Goal: Complete Application Form: Complete application form

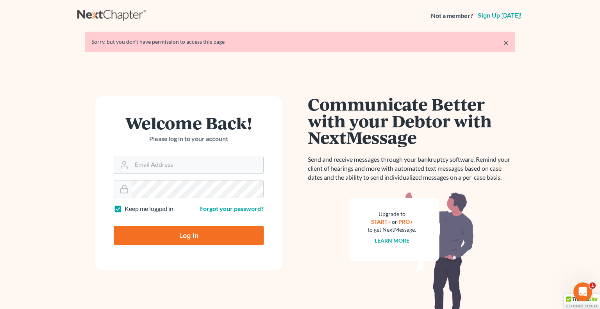
type input "[PERSON_NAME][EMAIL_ADDRESS][DOMAIN_NAME]"
click at [179, 238] on input "Log In" at bounding box center [189, 236] width 150 height 20
type input "Thinking..."
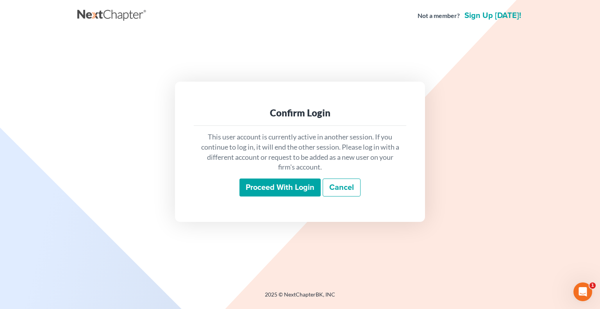
click at [263, 185] on input "Proceed with login" at bounding box center [279, 187] width 81 height 18
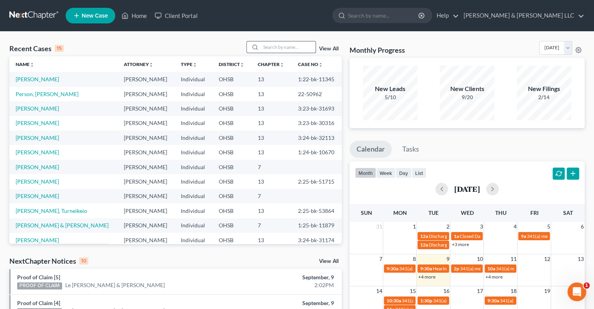
click at [267, 46] on input "search" at bounding box center [288, 46] width 55 height 11
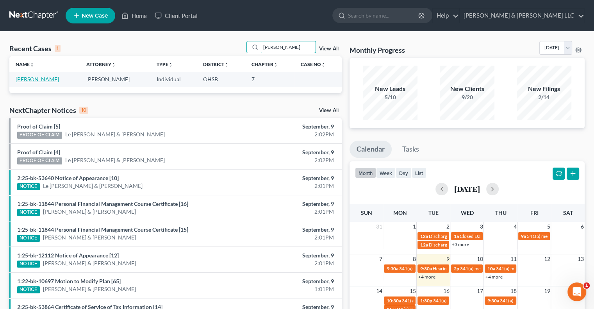
type input "[PERSON_NAME]"
click at [30, 77] on link "[PERSON_NAME]" at bounding box center [37, 79] width 43 height 7
select select "6"
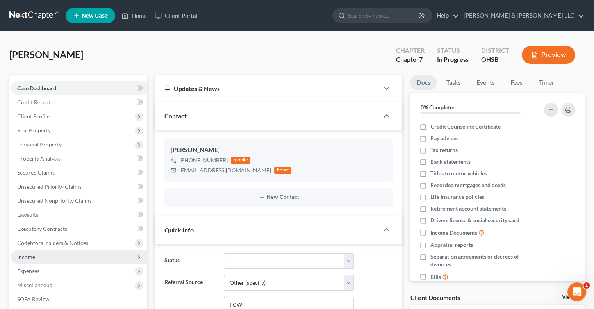
click at [44, 260] on span "Income" at bounding box center [79, 257] width 136 height 14
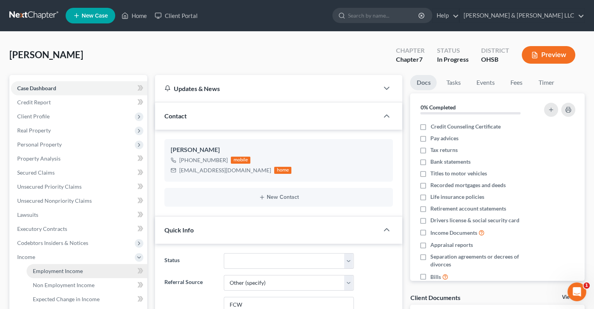
click at [48, 270] on span "Employment Income" at bounding box center [58, 270] width 50 height 7
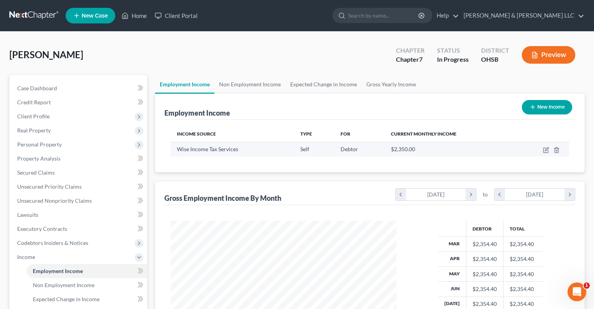
scroll to position [139, 241]
click at [261, 86] on link "Non Employment Income" at bounding box center [249, 84] width 71 height 19
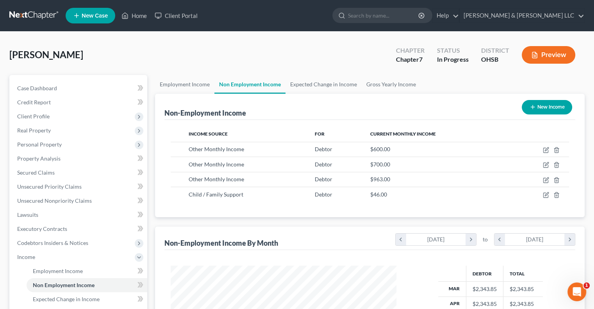
scroll to position [139, 241]
click at [310, 87] on link "Expected Change in Income" at bounding box center [323, 84] width 76 height 19
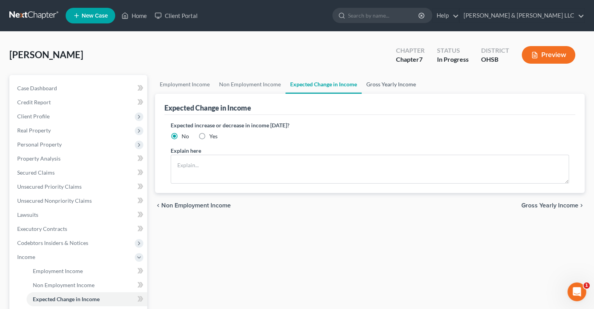
click at [369, 82] on link "Gross Yearly Income" at bounding box center [390, 84] width 59 height 19
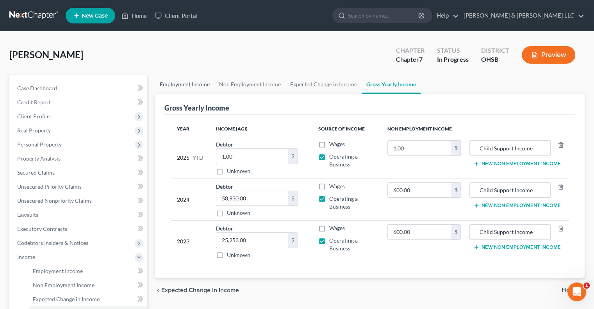
click at [185, 82] on link "Employment Income" at bounding box center [184, 84] width 59 height 19
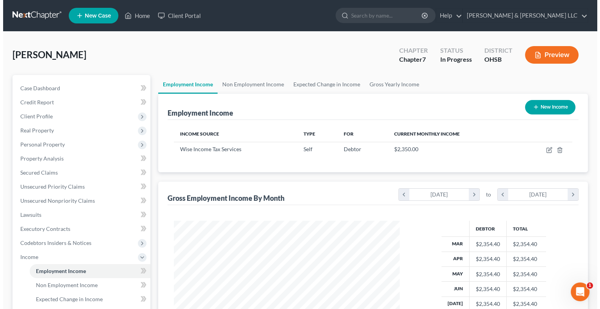
scroll to position [139, 241]
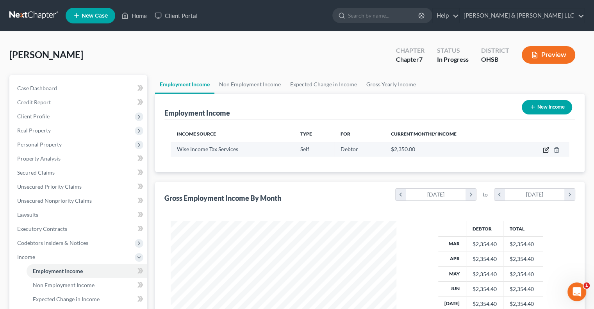
click at [543, 151] on icon "button" at bounding box center [546, 150] width 6 height 6
select select "1"
select select "0"
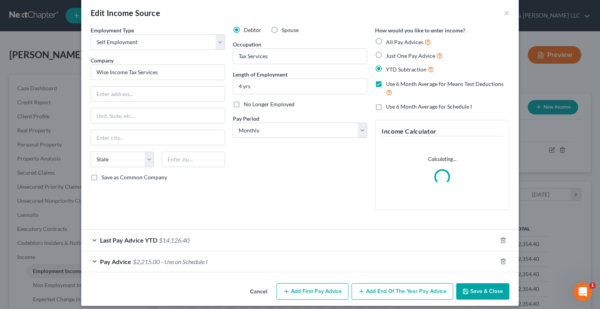
scroll to position [15, 0]
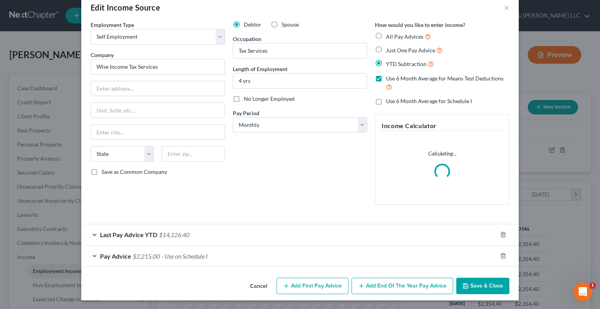
click at [91, 235] on div "Last Pay Advice YTD $14,126.40" at bounding box center [288, 234] width 415 height 21
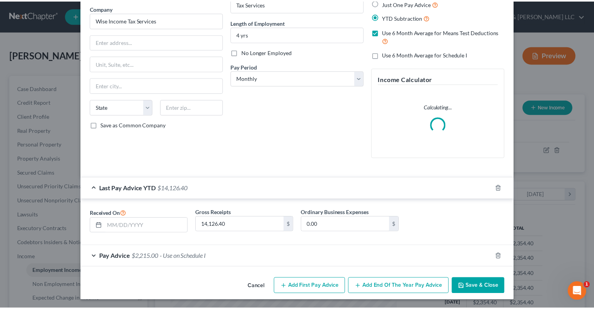
scroll to position [62, 0]
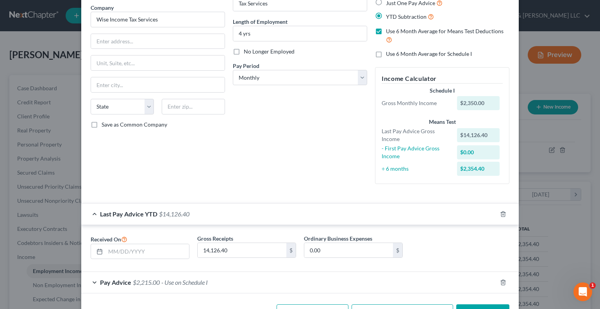
click at [471, 306] on button "Save & Close" at bounding box center [482, 312] width 53 height 16
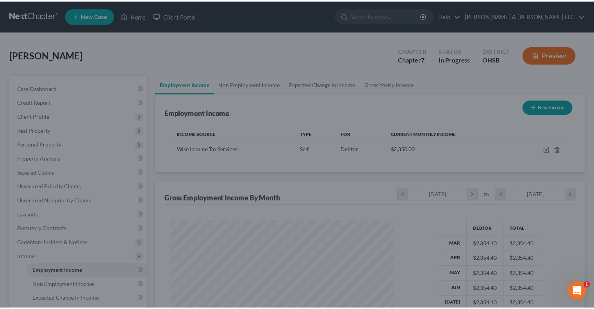
scroll to position [390191, 390089]
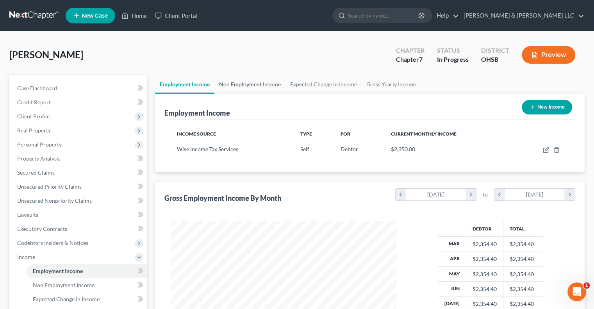
click at [254, 81] on link "Non Employment Income" at bounding box center [249, 84] width 71 height 19
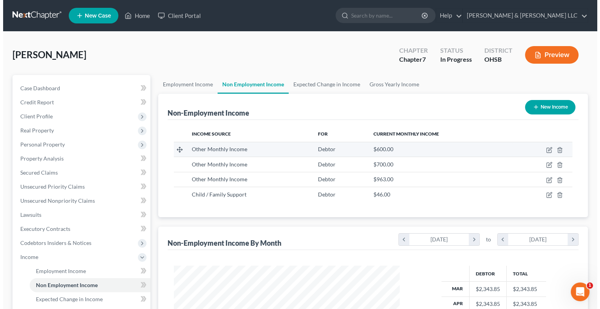
scroll to position [139, 241]
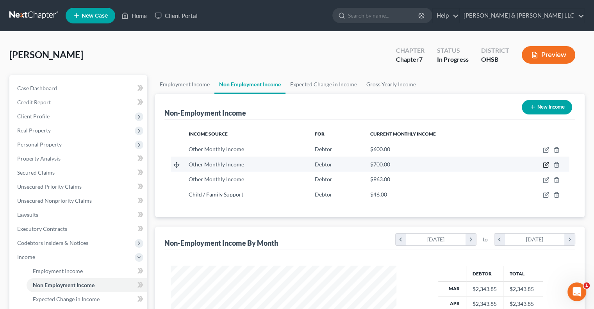
click at [546, 164] on icon "button" at bounding box center [547, 164] width 4 height 4
select select "13"
select select "0"
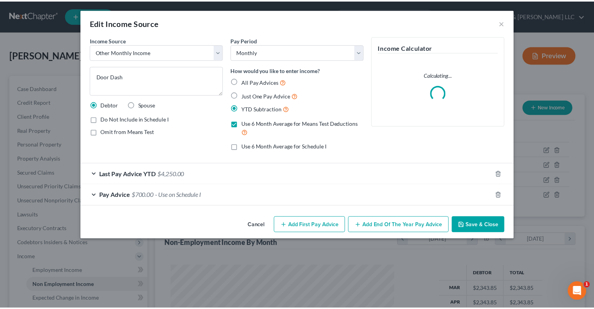
scroll to position [139, 244]
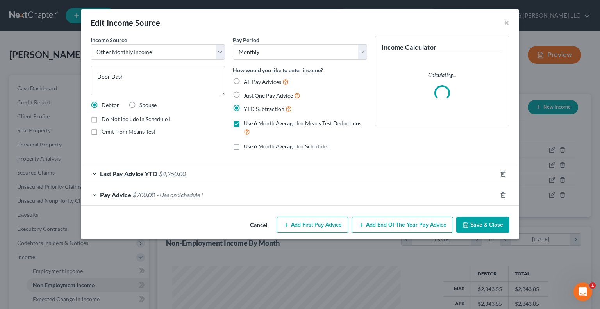
click at [112, 173] on span "Last Pay Advice YTD" at bounding box center [128, 173] width 57 height 7
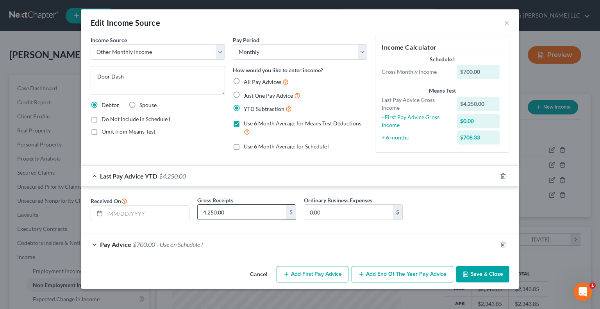
paste input "097.33"
type input "4,097.33"
click at [462, 274] on button "Save & Close" at bounding box center [482, 274] width 53 height 16
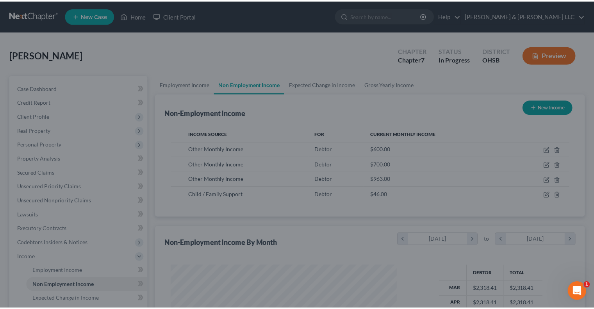
scroll to position [390191, 390089]
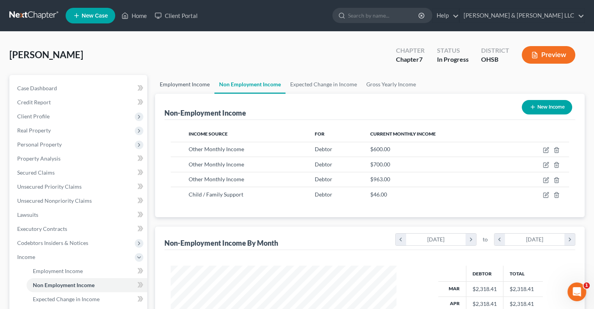
click at [193, 85] on link "Employment Income" at bounding box center [184, 84] width 59 height 19
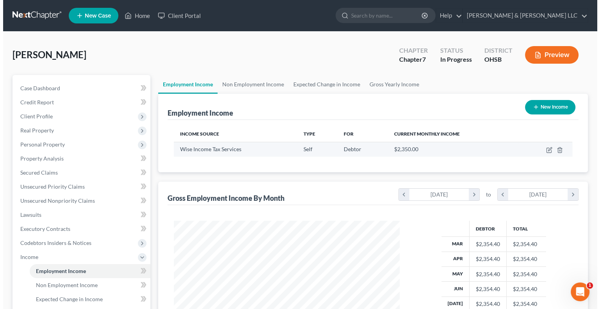
scroll to position [139, 241]
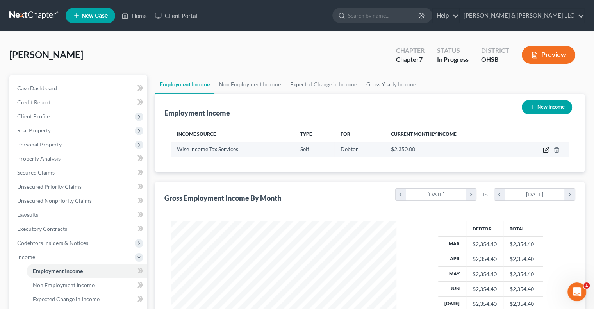
click at [544, 149] on icon "button" at bounding box center [546, 150] width 6 height 6
select select "1"
select select "0"
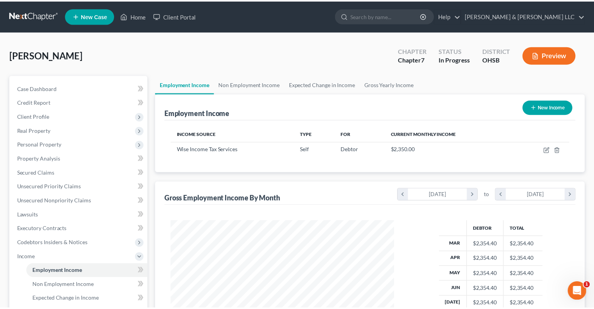
scroll to position [139, 244]
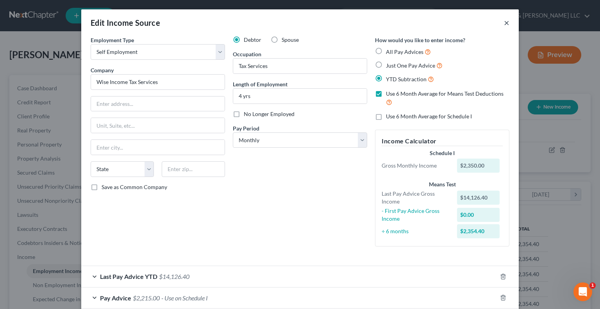
click at [504, 20] on button "×" at bounding box center [506, 22] width 5 height 9
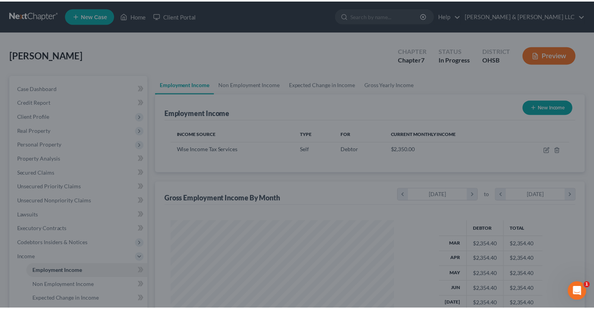
scroll to position [390191, 390089]
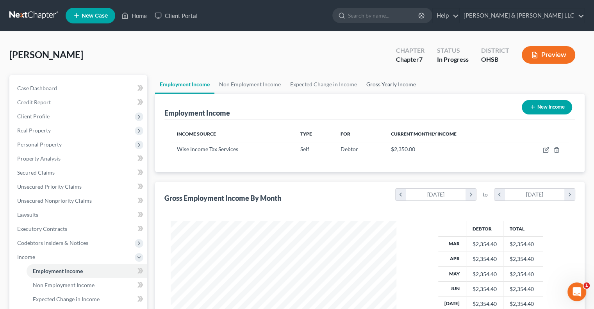
click at [397, 78] on link "Gross Yearly Income" at bounding box center [390, 84] width 59 height 19
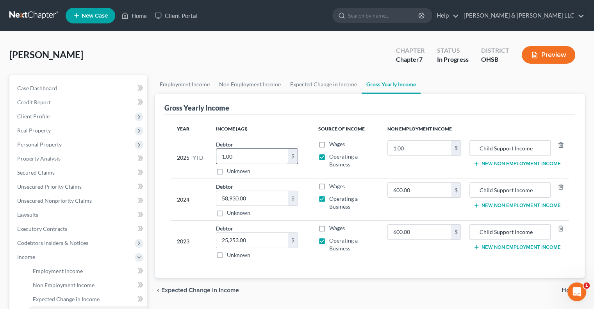
click at [236, 153] on input "1.00" at bounding box center [252, 156] width 72 height 15
type input "26,208"
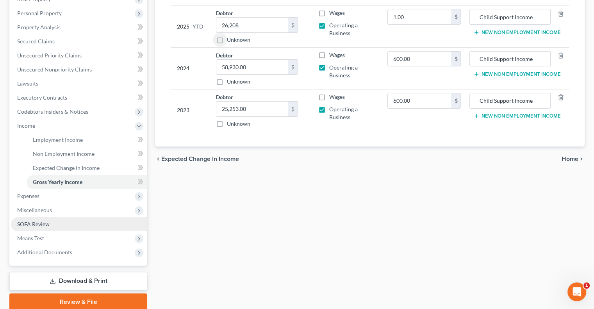
scroll to position [156, 0]
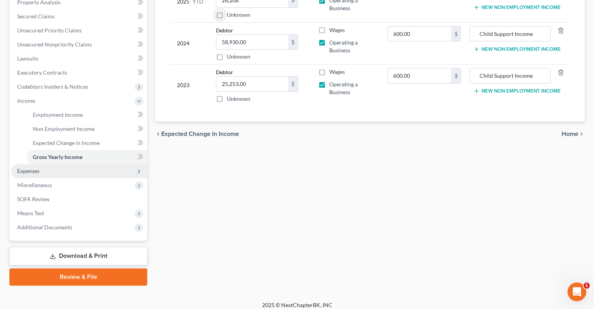
click at [31, 175] on span "Expenses" at bounding box center [79, 171] width 136 height 14
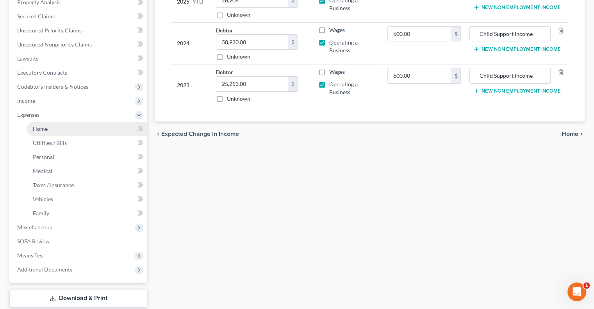
click at [44, 133] on link "Home" at bounding box center [87, 129] width 121 height 14
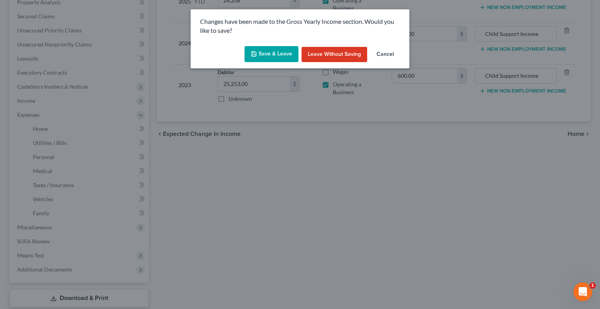
click at [257, 58] on button "Save & Leave" at bounding box center [271, 54] width 54 height 16
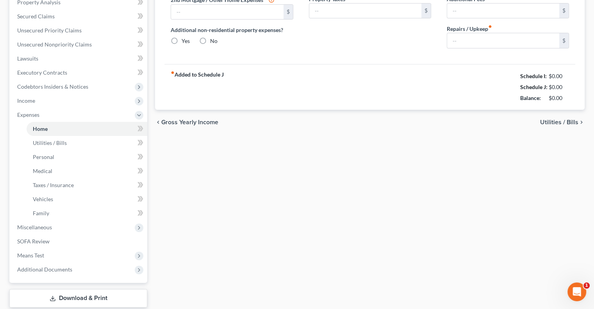
type input "2,700.00"
type input "0.00"
radio input "true"
type input "0.00"
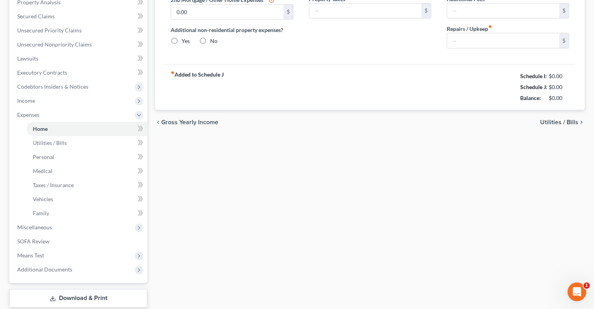
type input "0.00"
type input "75.00"
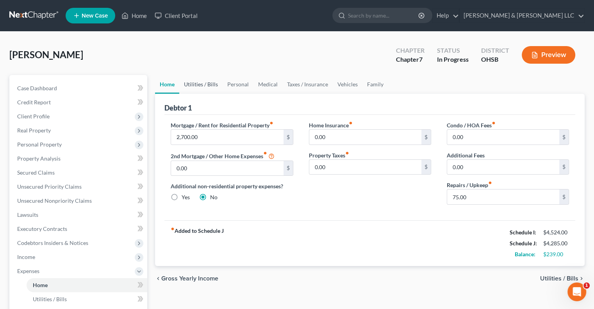
click at [212, 84] on link "Utilities / Bills" at bounding box center [200, 84] width 43 height 19
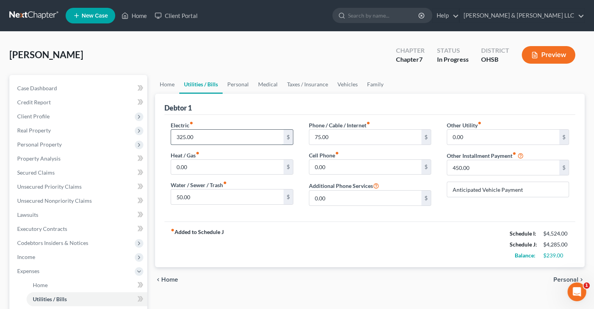
click at [198, 137] on input "325.00" at bounding box center [227, 137] width 112 height 15
type input "350"
click at [468, 139] on input "0.00" at bounding box center [503, 137] width 112 height 15
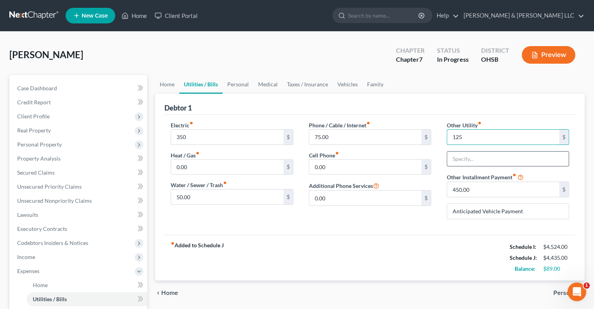
type input "125"
click at [470, 156] on input "text" at bounding box center [507, 158] width 121 height 15
type input "Cable/Internet/Streaming"
click at [239, 84] on link "Personal" at bounding box center [237, 84] width 31 height 19
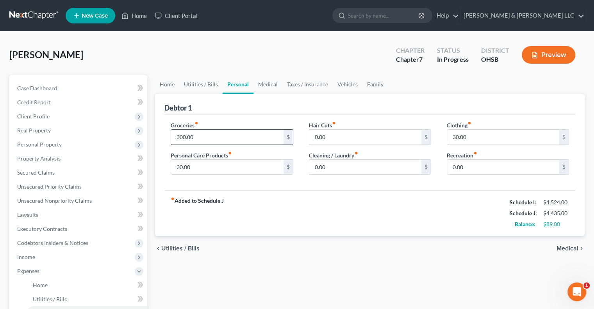
click at [201, 135] on input "300.00" at bounding box center [227, 137] width 112 height 15
click at [209, 85] on link "Utilities / Bills" at bounding box center [200, 84] width 43 height 19
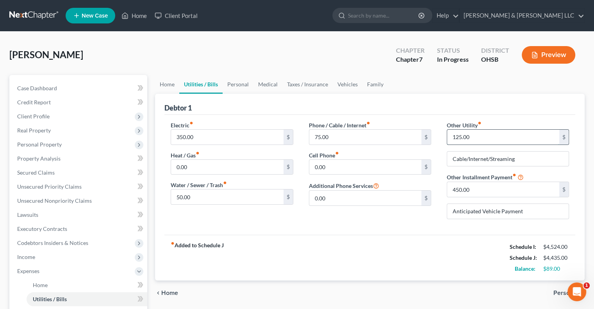
click at [471, 137] on input "125.00" at bounding box center [503, 137] width 112 height 15
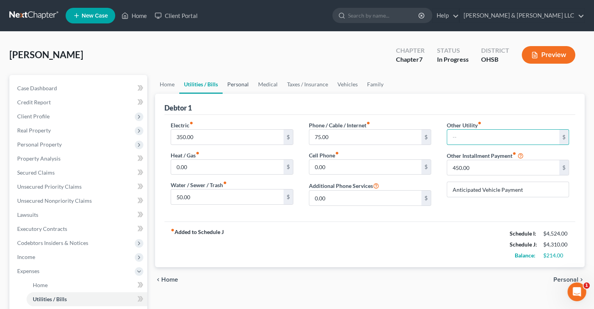
click at [243, 82] on link "Personal" at bounding box center [237, 84] width 31 height 19
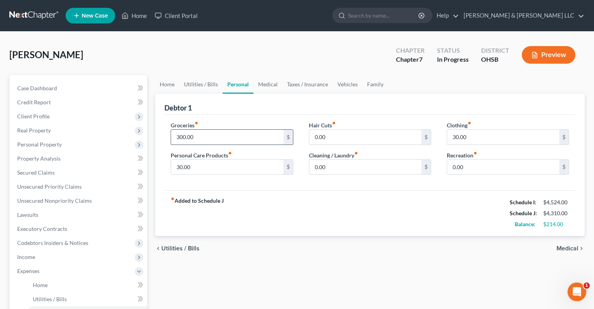
click at [221, 137] on input "300.00" at bounding box center [227, 137] width 112 height 15
type input "500"
click at [260, 86] on link "Medical" at bounding box center [267, 84] width 29 height 19
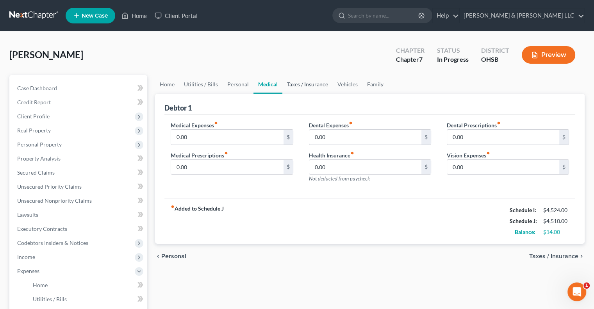
click at [308, 82] on link "Taxes / Insurance" at bounding box center [307, 84] width 50 height 19
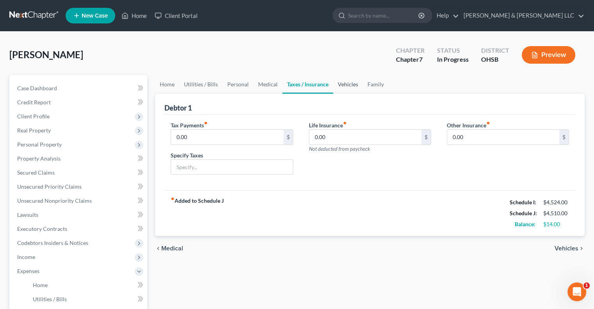
click at [344, 85] on link "Vehicles" at bounding box center [348, 84] width 30 height 19
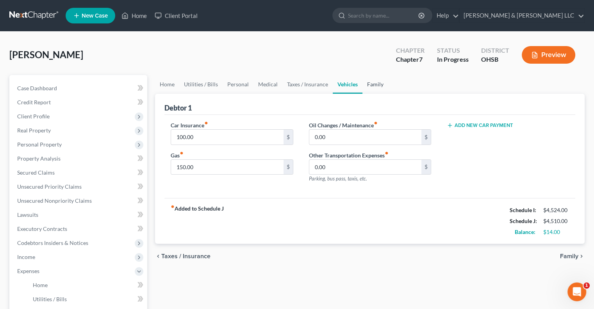
click at [378, 85] on link "Family" at bounding box center [375, 84] width 26 height 19
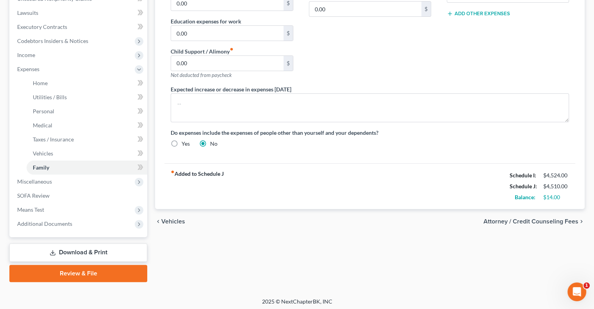
scroll to position [204, 0]
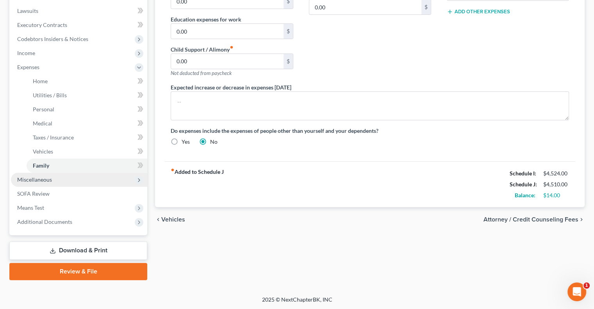
click at [52, 185] on span "Miscellaneous" at bounding box center [79, 180] width 136 height 14
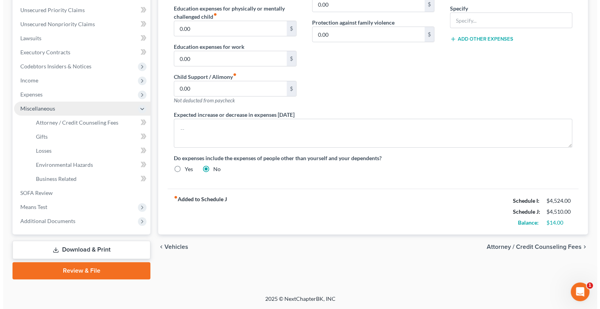
scroll to position [176, 0]
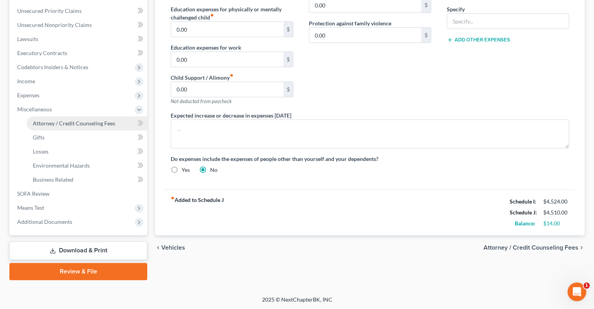
click at [81, 121] on span "Attorney / Credit Counseling Fees" at bounding box center [74, 123] width 82 height 7
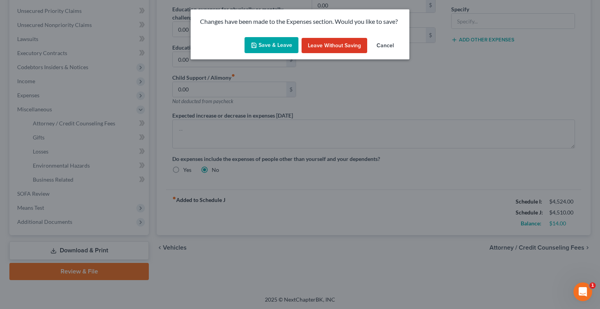
click at [254, 46] on icon "button" at bounding box center [254, 45] width 6 height 6
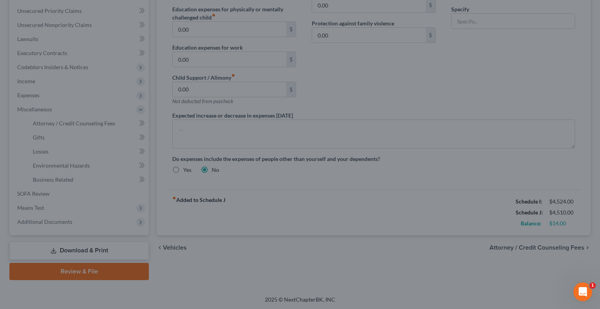
select select "0"
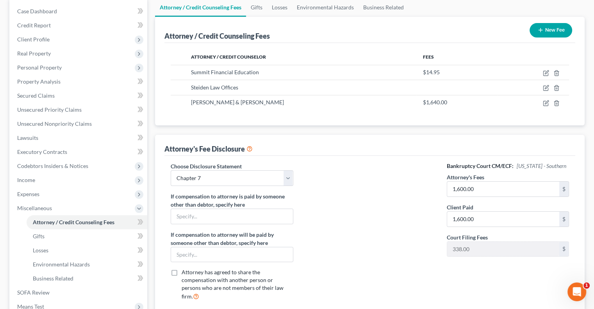
scroll to position [117, 0]
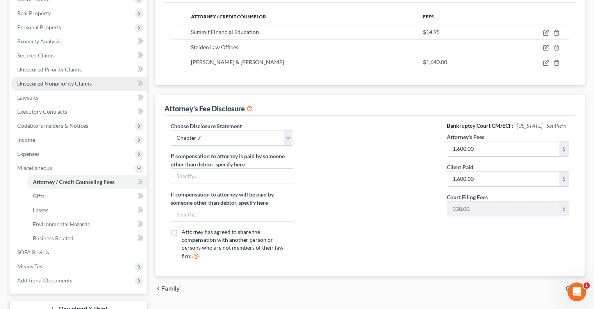
click at [60, 85] on span "Unsecured Nonpriority Claims" at bounding box center [54, 83] width 75 height 7
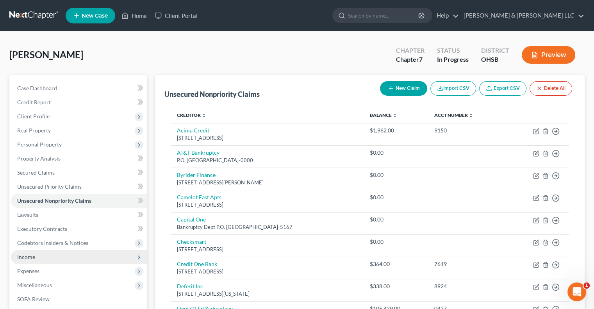
click at [39, 258] on span "Income" at bounding box center [79, 257] width 136 height 14
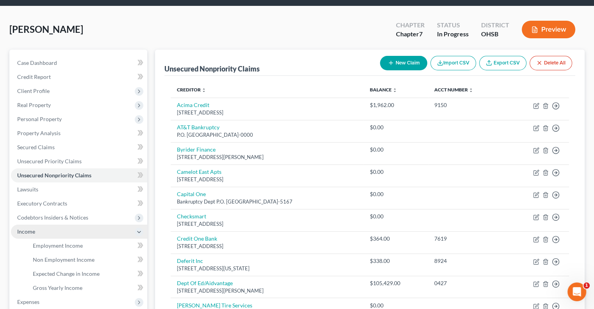
scroll to position [39, 0]
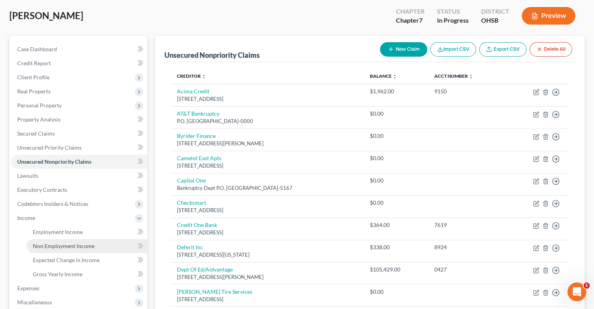
click at [69, 248] on span "Non Employment Income" at bounding box center [64, 245] width 62 height 7
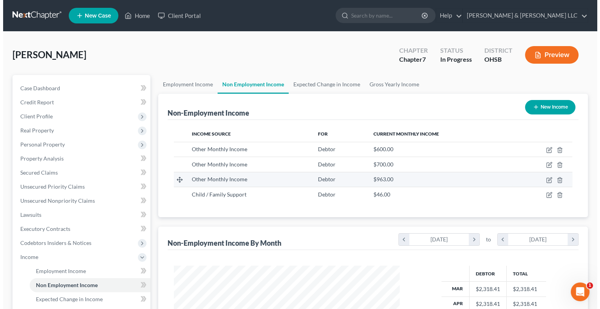
scroll to position [139, 241]
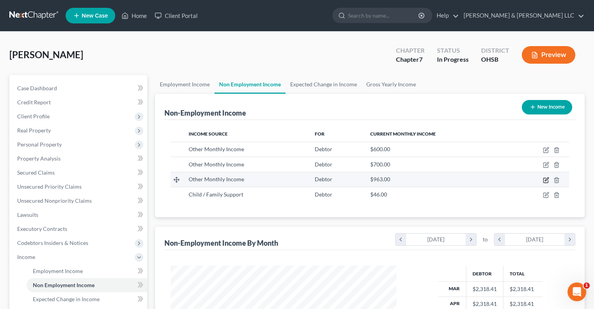
click at [545, 179] on icon "button" at bounding box center [546, 180] width 6 height 6
select select "13"
select select "0"
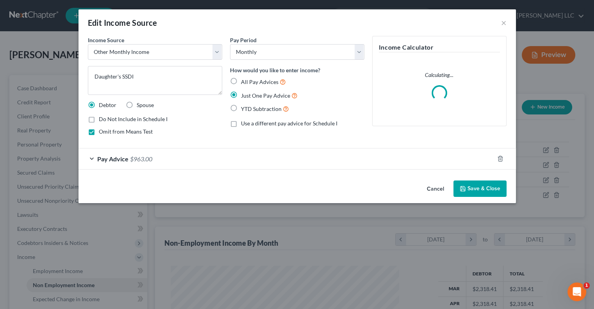
scroll to position [139, 244]
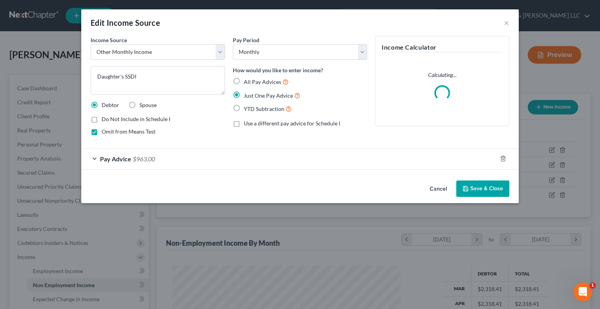
click at [121, 158] on span "Pay Advice" at bounding box center [115, 158] width 31 height 7
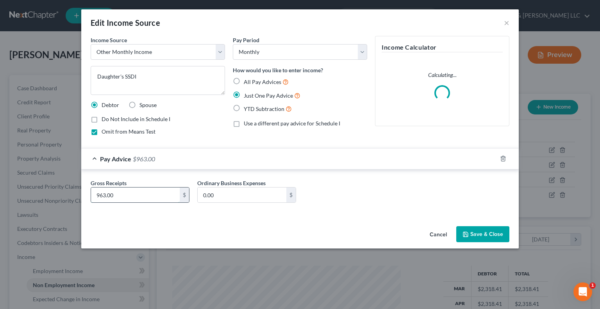
click at [163, 194] on input "963.00" at bounding box center [135, 194] width 89 height 15
type input "967"
click at [474, 234] on button "Save & Close" at bounding box center [482, 234] width 53 height 16
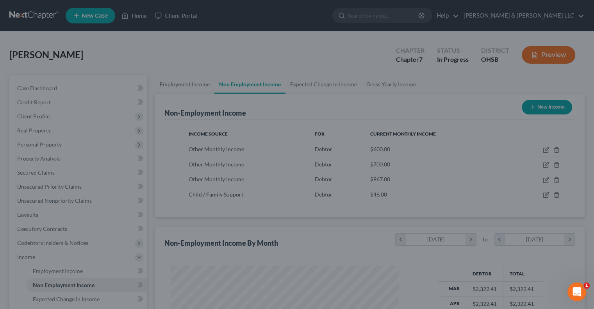
scroll to position [390191, 390089]
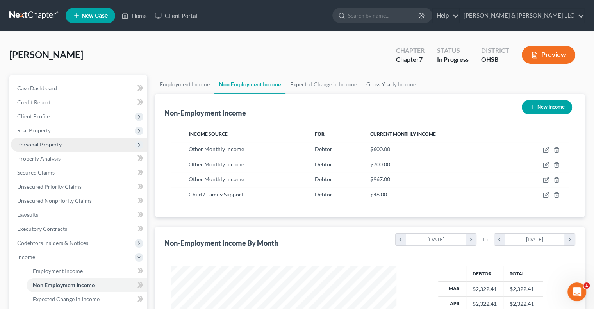
click at [52, 145] on span "Personal Property" at bounding box center [39, 144] width 44 height 7
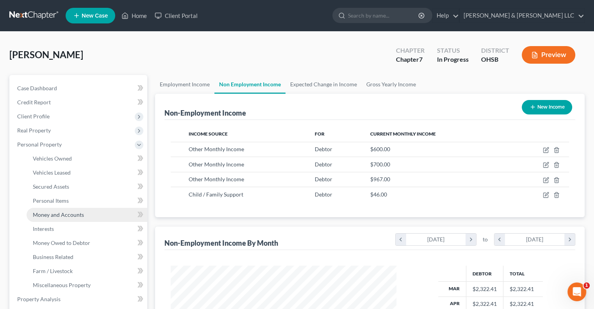
click at [73, 215] on span "Money and Accounts" at bounding box center [58, 214] width 51 height 7
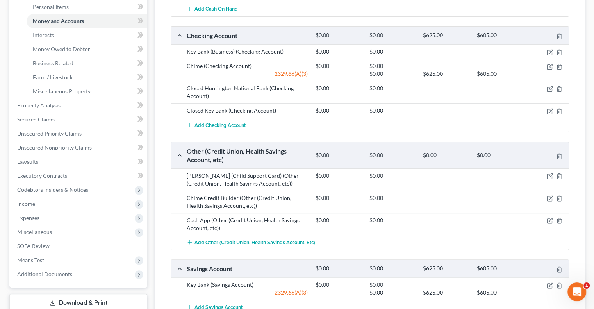
scroll to position [195, 0]
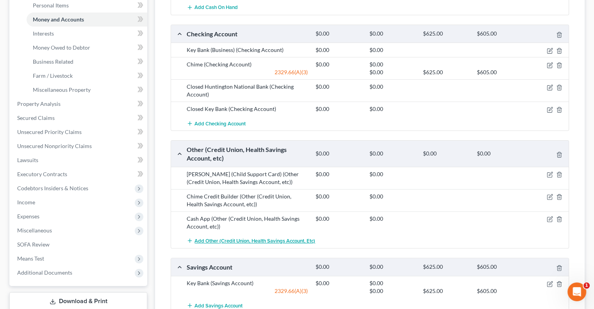
click at [230, 242] on span "Add Other (Credit Union, Health Savings Account, etc)" at bounding box center [254, 241] width 121 height 6
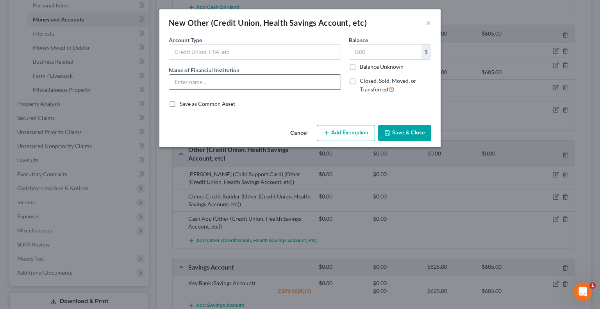
click at [212, 84] on input "text" at bounding box center [254, 82] width 171 height 15
type input "Venmo"
click at [424, 132] on button "Save & Close" at bounding box center [404, 133] width 53 height 16
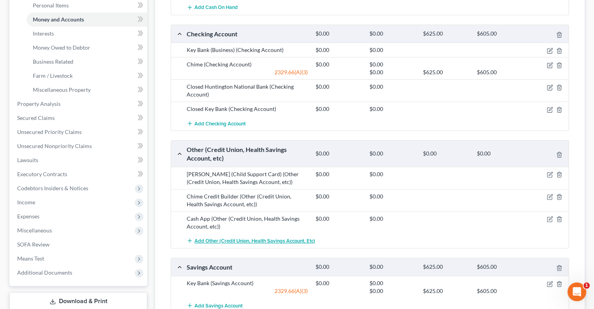
click at [251, 240] on span "Add Other (Credit Union, Health Savings Account, etc)" at bounding box center [254, 241] width 121 height 6
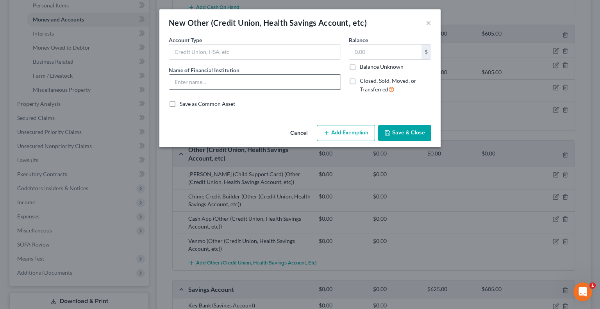
click at [204, 79] on input "text" at bounding box center [254, 82] width 171 height 15
type input "Door Dash Card"
click at [407, 128] on button "Save & Close" at bounding box center [404, 133] width 53 height 16
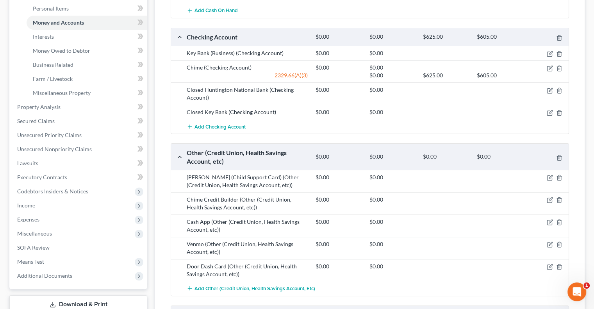
scroll to position [234, 0]
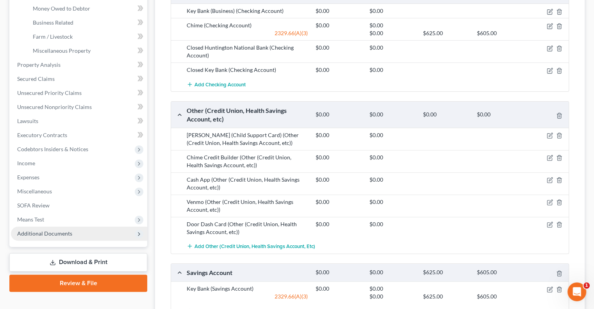
click at [52, 234] on span "Additional Documents" at bounding box center [44, 233] width 55 height 7
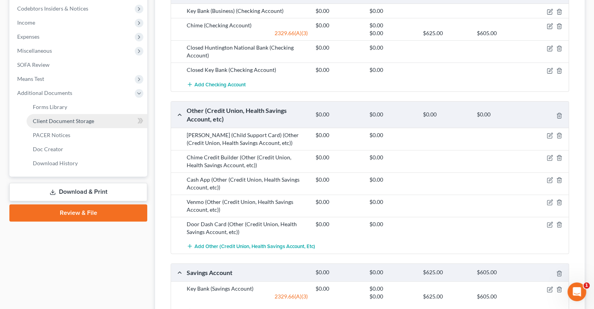
click at [63, 120] on span "Client Document Storage" at bounding box center [63, 120] width 61 height 7
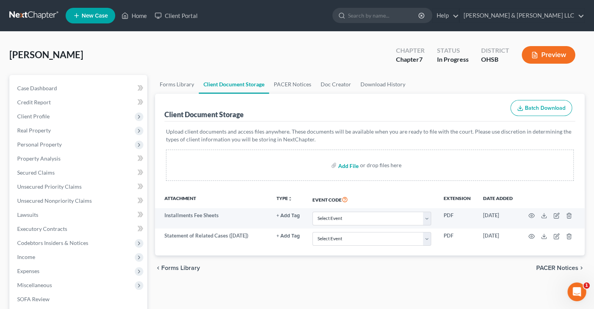
click at [350, 167] on input "file" at bounding box center [347, 165] width 19 height 14
type input "C:\fakepath\Powell, Tara.pdf"
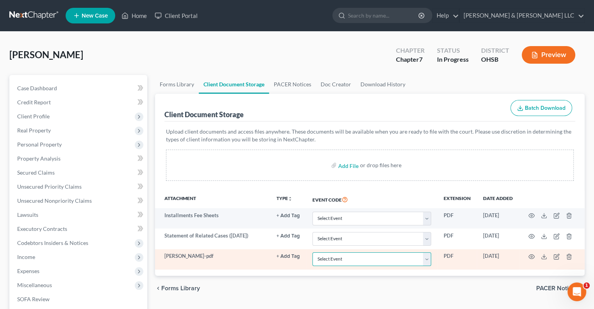
click at [427, 260] on select "Select Event 20 Largest Unsecured Creditors Amended Document Amended List of Cr…" at bounding box center [371, 259] width 119 height 14
select select "7"
click at [312, 252] on select "Select Event 20 Largest Unsecured Creditors Amended Document Amended List of Cr…" at bounding box center [371, 259] width 119 height 14
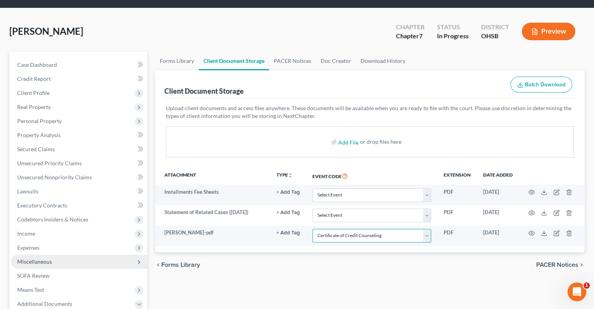
scroll to position [20, 0]
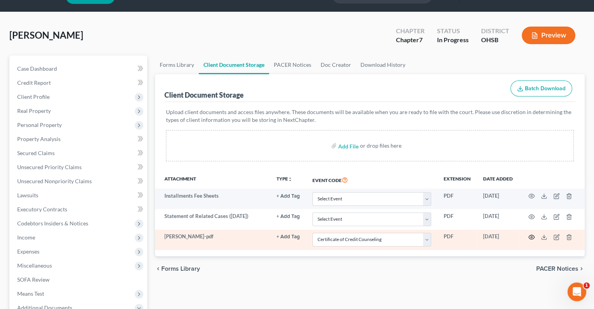
click at [530, 236] on circle "button" at bounding box center [531, 237] width 2 height 2
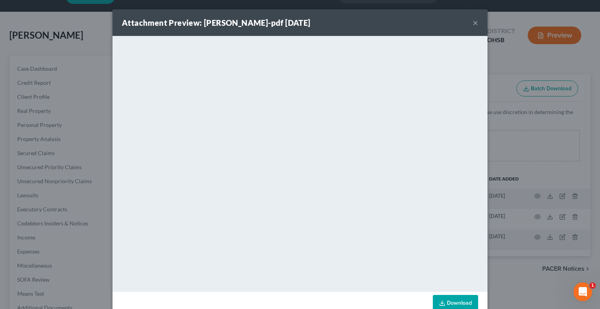
click at [473, 23] on button "×" at bounding box center [474, 22] width 5 height 9
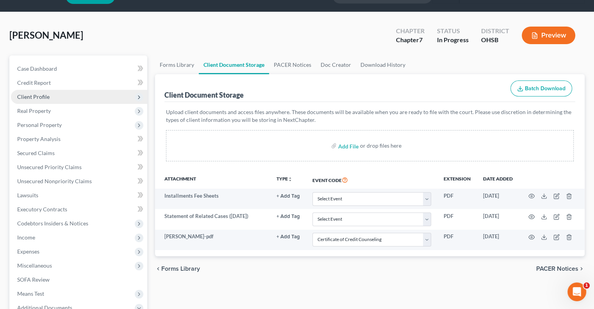
click at [42, 100] on span "Client Profile" at bounding box center [33, 96] width 32 height 7
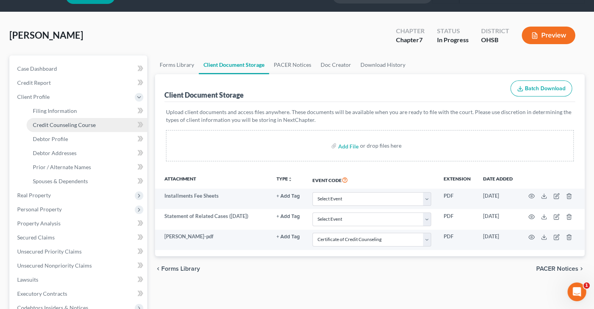
click at [58, 121] on link "Credit Counseling Course" at bounding box center [87, 125] width 121 height 14
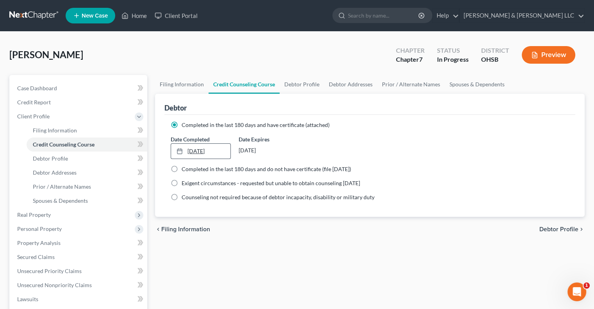
type input "9/9/2025"
click at [189, 150] on link "9/9/2025" at bounding box center [200, 151] width 59 height 15
click at [189, 87] on link "Filing Information" at bounding box center [181, 84] width 53 height 19
select select "1"
select select "0"
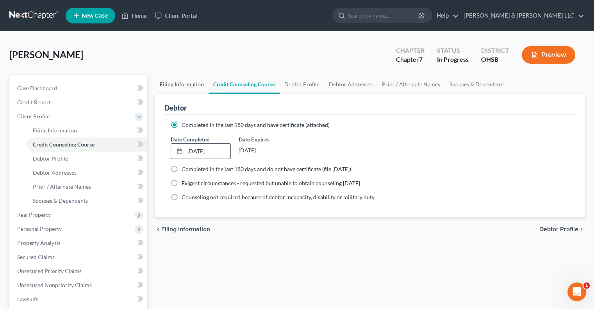
select select "0"
select select "36"
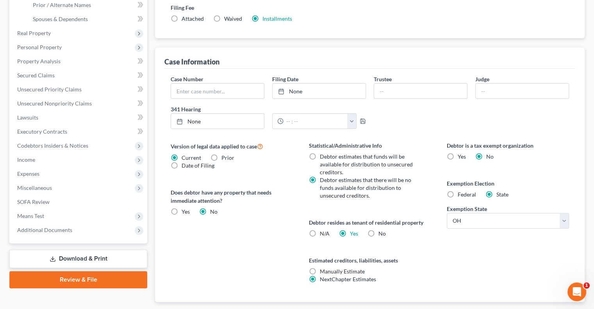
scroll to position [195, 0]
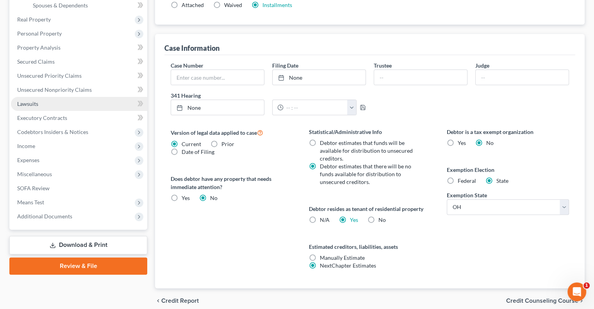
click at [35, 105] on span "Lawsuits" at bounding box center [27, 103] width 21 height 7
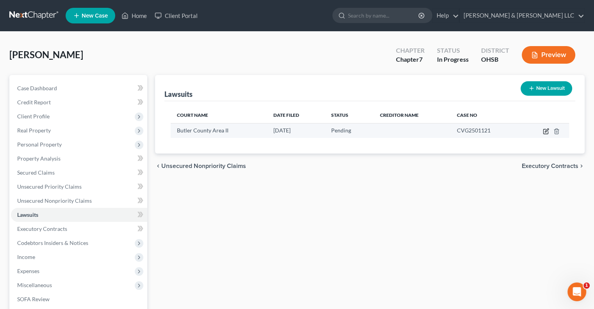
click at [545, 128] on icon "button" at bounding box center [546, 131] width 6 height 6
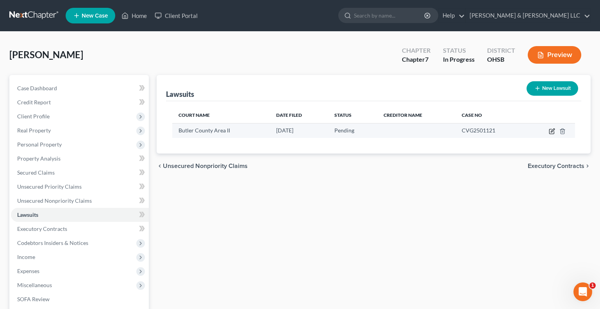
select select "36"
select select "0"
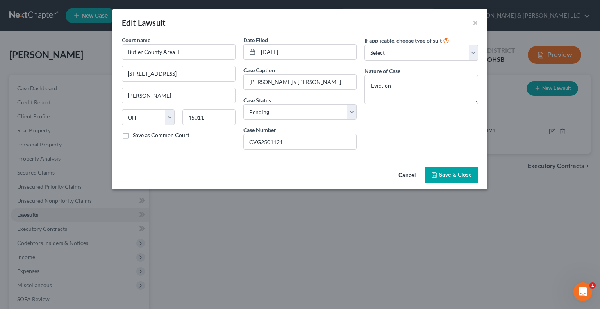
click at [437, 171] on button "Save & Close" at bounding box center [451, 175] width 53 height 16
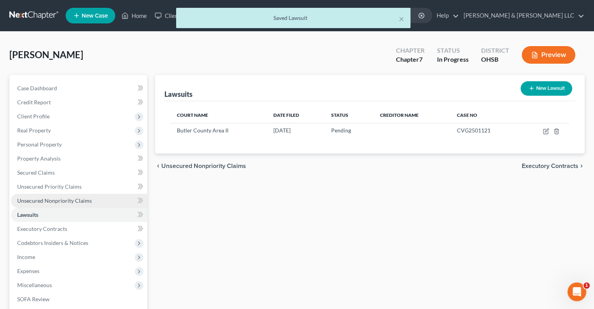
click at [87, 203] on span "Unsecured Nonpriority Claims" at bounding box center [54, 200] width 75 height 7
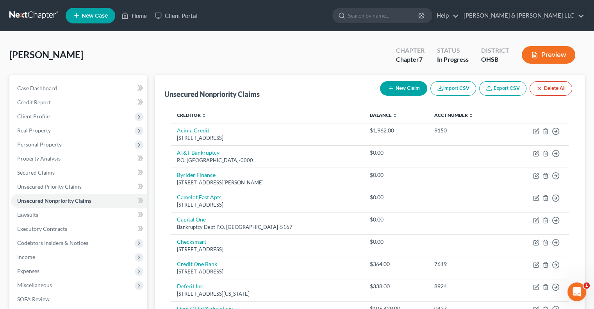
click at [401, 93] on button "New Claim" at bounding box center [403, 88] width 47 height 14
select select "0"
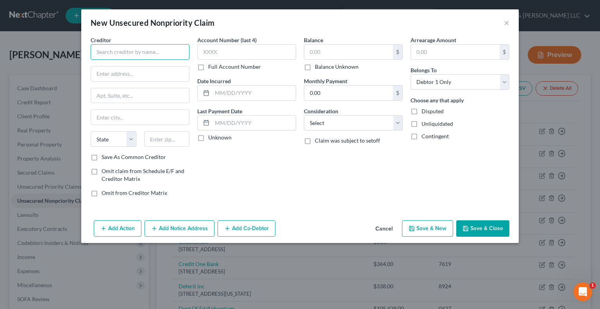
click at [114, 50] on input "text" at bounding box center [140, 52] width 99 height 16
type input "Complete Payment Recovery Services, Inc"
type input "PO Box 30184"
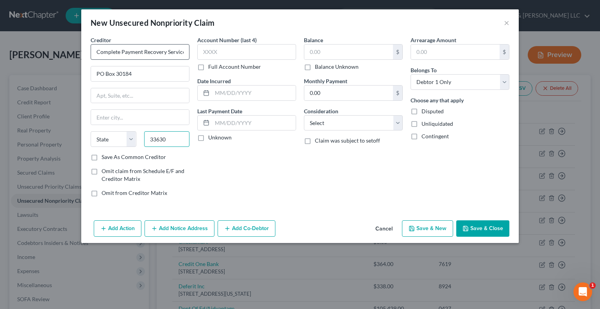
type input "33630"
type input "Tampa"
select select "9"
click at [349, 50] on input "text" at bounding box center [348, 51] width 89 height 15
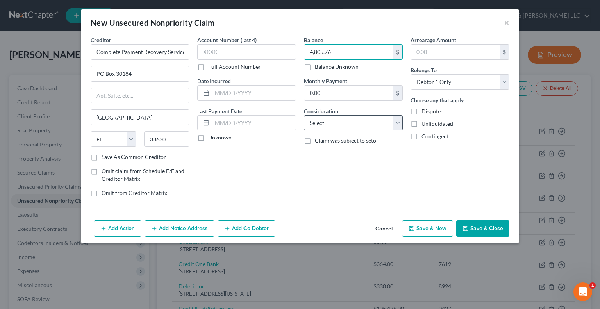
type input "4,805.76"
click at [322, 120] on select "Select Cable / Satellite Services Collection Agency Credit Card Debt Debt Couns…" at bounding box center [353, 123] width 99 height 16
select select "14"
click at [304, 115] on select "Select Cable / Satellite Services Collection Agency Credit Card Debt Debt Couns…" at bounding box center [353, 123] width 99 height 16
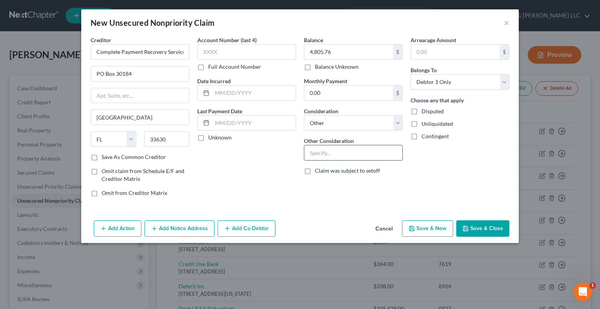
click at [335, 153] on input "text" at bounding box center [353, 152] width 98 height 15
type input "CREDITOR: FIRST FINANCIAL BANK"
click at [463, 222] on button "Save & Close" at bounding box center [482, 228] width 53 height 16
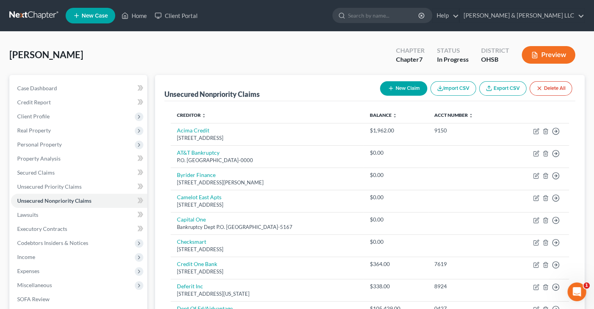
click at [393, 88] on button "New Claim" at bounding box center [403, 88] width 47 height 14
select select "0"
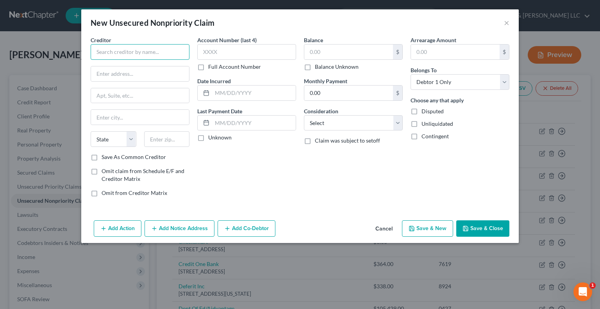
click at [103, 46] on input "text" at bounding box center [140, 52] width 99 height 16
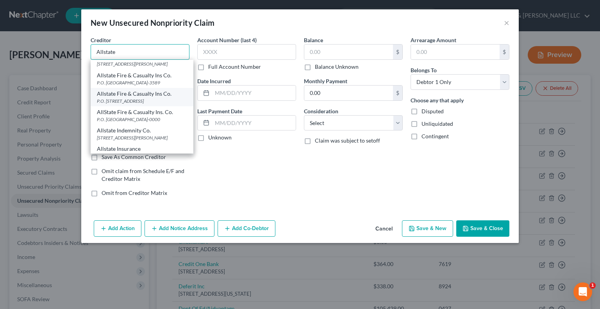
scroll to position [73, 0]
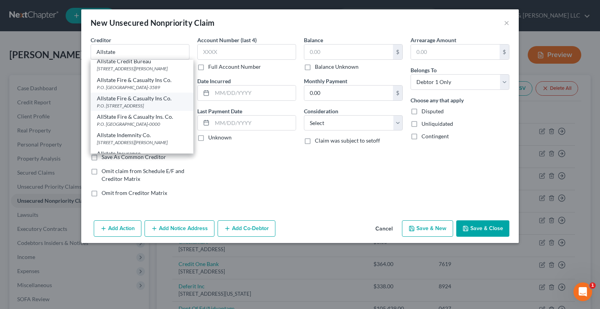
click at [137, 102] on div "Allstate Fire & Casualty Ins Co." at bounding box center [142, 98] width 90 height 8
type input "Allstate Fire & Casualty Ins Co."
type input "P.O. Box 660636"
type input "Dallas"
select select "45"
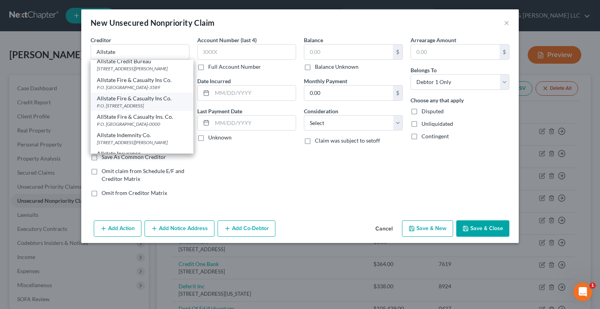
type input "75266"
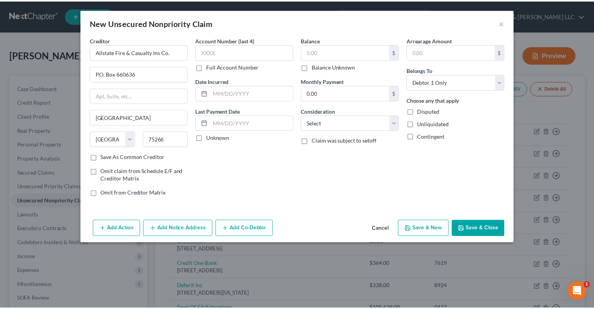
scroll to position [0, 0]
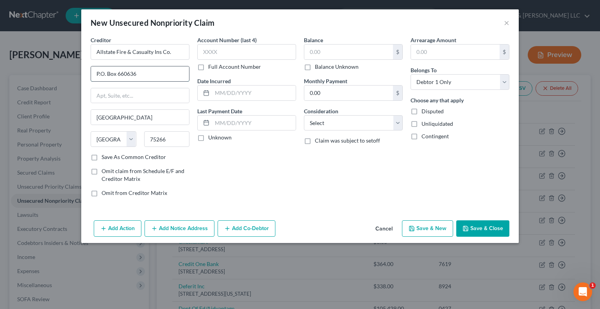
drag, startPoint x: 139, startPoint y: 73, endPoint x: 125, endPoint y: 76, distance: 14.4
click at [125, 76] on input "P.O. Box 660636" at bounding box center [140, 73] width 98 height 15
type input "P.O. Box 660149"
drag, startPoint x: 116, startPoint y: 51, endPoint x: 215, endPoint y: 57, distance: 99.3
click at [215, 57] on div "Creditor * Allstate Fire & Casualty Ins Co. P.O. Box 660149 Dallas State AL AK …" at bounding box center [300, 119] width 426 height 167
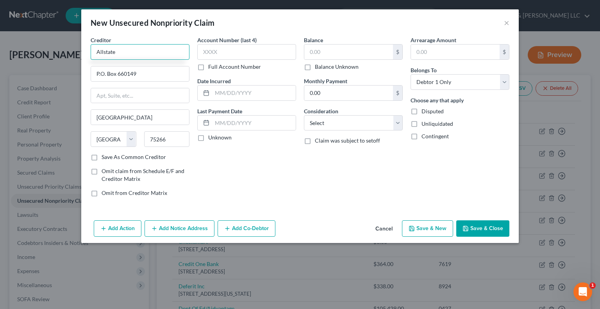
type input "Allstate"
click at [124, 155] on label "Save As Common Creditor" at bounding box center [133, 157] width 64 height 8
click at [110, 155] on input "Save As Common Creditor" at bounding box center [107, 155] width 5 height 5
checkbox input "true"
type input "Allstate"
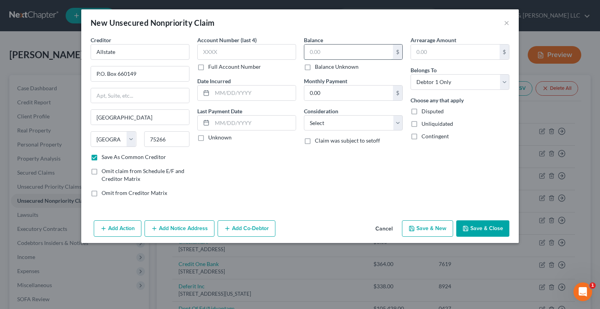
click at [352, 55] on input "text" at bounding box center [348, 51] width 89 height 15
type input "60.84"
click at [341, 121] on select "Select Cable / Satellite Services Collection Agency Credit Card Debt Debt Couns…" at bounding box center [353, 123] width 99 height 16
select select "4"
click at [304, 115] on select "Select Cable / Satellite Services Collection Agency Credit Card Debt Debt Couns…" at bounding box center [353, 123] width 99 height 16
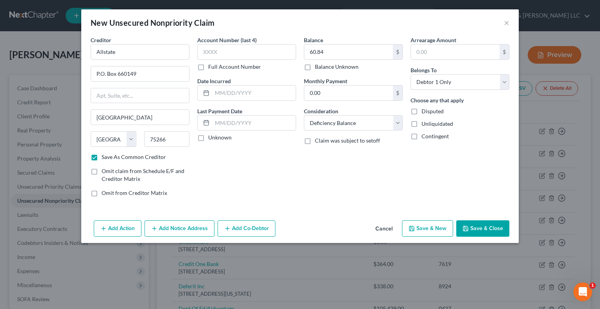
click at [486, 224] on button "Save & Close" at bounding box center [482, 228] width 53 height 16
checkbox input "false"
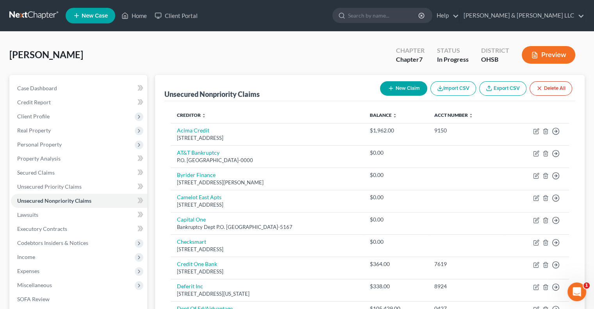
click at [404, 84] on button "New Claim" at bounding box center [403, 88] width 47 height 14
select select "0"
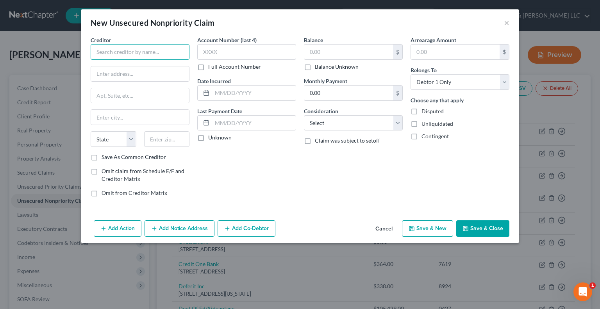
click at [105, 51] on input "text" at bounding box center [140, 52] width 99 height 16
type input "vivint"
type input "3401 N Ashton Blvd"
type input "84043"
type input "Lehi"
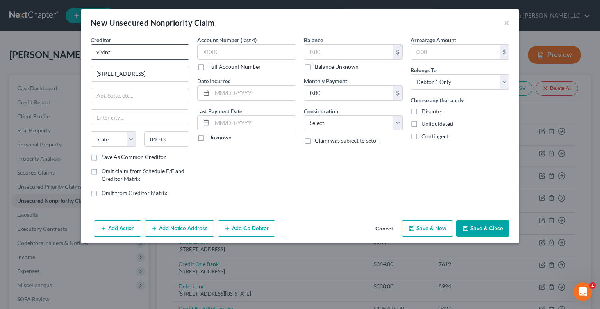
select select "46"
drag, startPoint x: 122, startPoint y: 59, endPoint x: 69, endPoint y: 63, distance: 53.3
click at [69, 63] on div "New Unsecured Nonpriority Claim × Creditor * vivint 3401 N Ashton Blvd Lehi Sta…" at bounding box center [300, 154] width 600 height 309
type input "Vivint"
click at [370, 50] on input "text" at bounding box center [348, 51] width 89 height 15
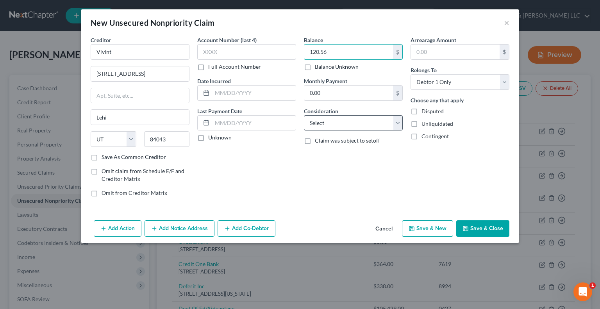
type input "120.56"
click at [343, 124] on select "Select Cable / Satellite Services Collection Agency Credit Card Debt Debt Couns…" at bounding box center [353, 123] width 99 height 16
select select "19"
click at [304, 115] on select "Select Cable / Satellite Services Collection Agency Credit Card Debt Debt Couns…" at bounding box center [353, 123] width 99 height 16
click at [473, 224] on button "Save & Close" at bounding box center [482, 228] width 53 height 16
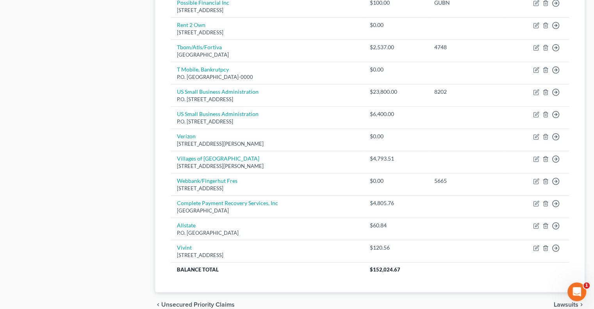
scroll to position [468, 0]
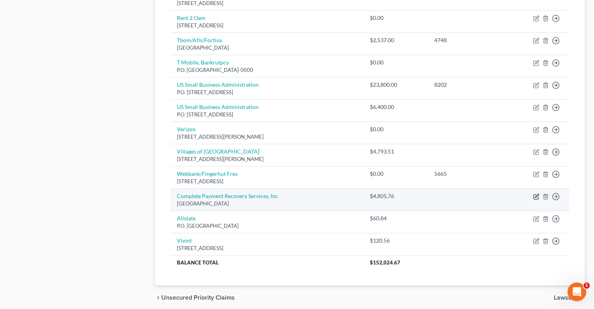
click at [537, 194] on icon "button" at bounding box center [536, 196] width 6 height 6
select select "9"
select select "14"
select select "0"
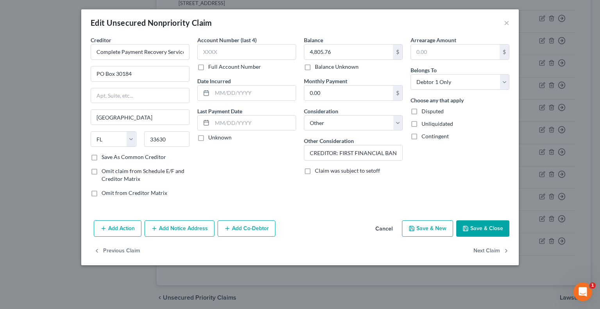
click at [101, 157] on label "Save As Common Creditor" at bounding box center [133, 157] width 64 height 8
click at [105, 157] on input "Save As Common Creditor" at bounding box center [107, 155] width 5 height 5
click at [489, 231] on button "Save & Close" at bounding box center [482, 228] width 53 height 16
checkbox input "false"
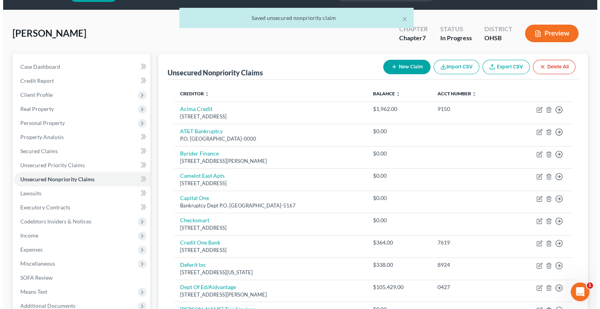
scroll to position [0, 0]
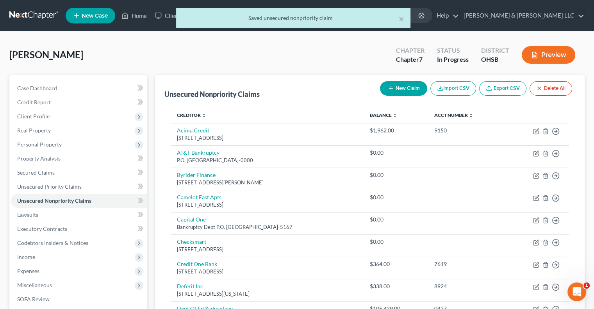
click at [387, 84] on button "New Claim" at bounding box center [403, 88] width 47 height 14
select select "0"
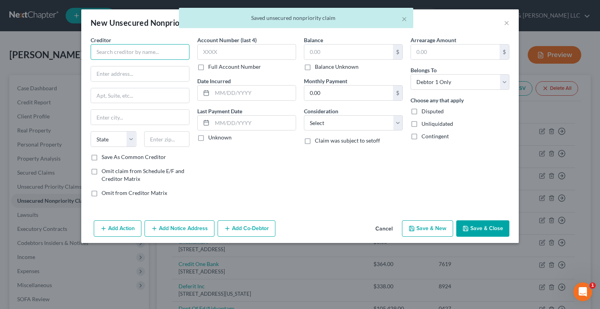
click at [103, 49] on input "text" at bounding box center [140, 52] width 99 height 16
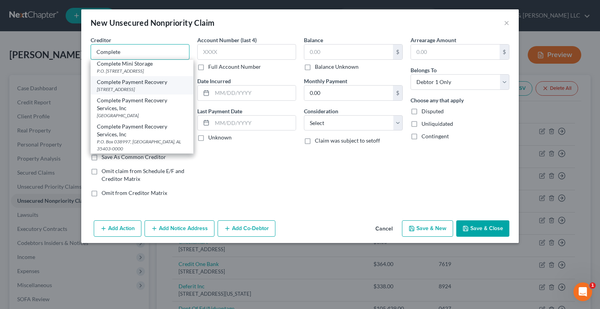
scroll to position [39, 0]
click at [137, 112] on div "Complete Payment Recovery Services, Inc" at bounding box center [142, 104] width 90 height 16
type input "Complete Payment Recovery Services, Inc"
type input "PO Box 30184"
type input "Tampa"
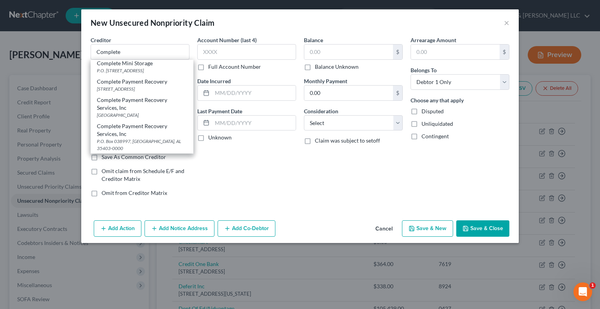
select select "9"
type input "33630"
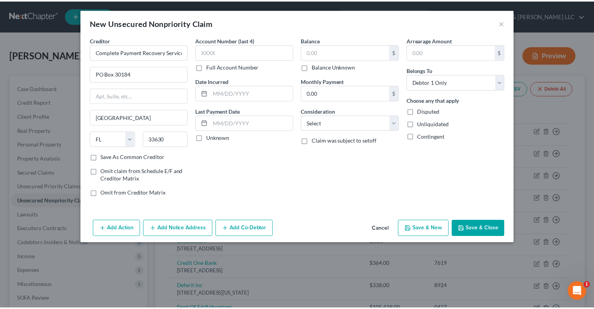
scroll to position [0, 0]
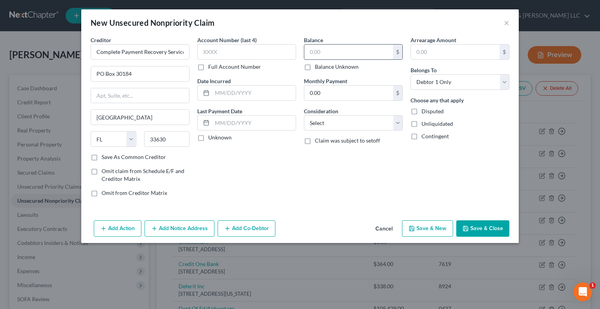
click at [312, 51] on input "text" at bounding box center [348, 51] width 89 height 15
type input "489.80"
click at [331, 117] on select "Select Cable / Satellite Services Collection Agency Credit Card Debt Debt Couns…" at bounding box center [353, 123] width 99 height 16
select select "14"
click at [304, 115] on select "Select Cable / Satellite Services Collection Agency Credit Card Debt Debt Couns…" at bounding box center [353, 123] width 99 height 16
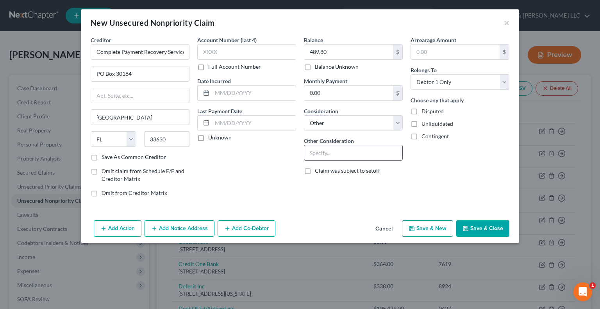
click at [344, 155] on input "text" at bounding box center [353, 152] width 98 height 15
type input "CREDITOR: First Financial Bank"
click at [494, 230] on button "Save & Close" at bounding box center [482, 228] width 53 height 16
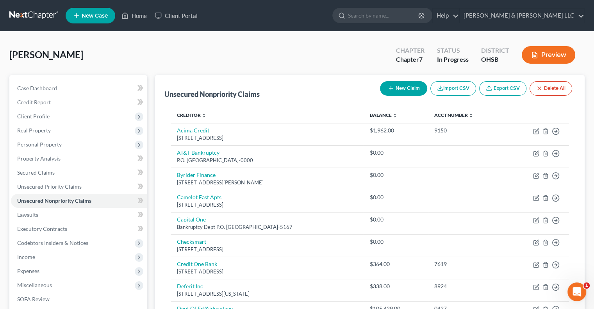
click at [395, 89] on button "New Claim" at bounding box center [403, 88] width 47 height 14
select select "0"
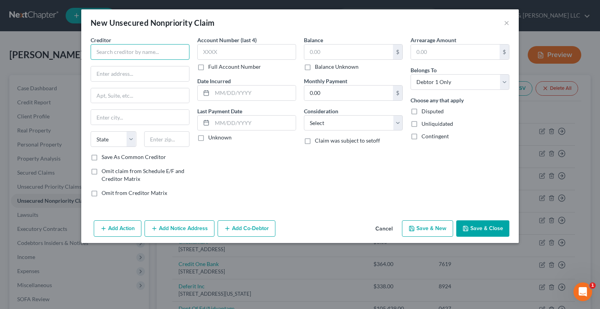
click at [137, 51] on input "text" at bounding box center [140, 52] width 99 height 16
type input "Duke Energy"
type input "PO Box 1090"
type input "28201"
type input "Charlotte"
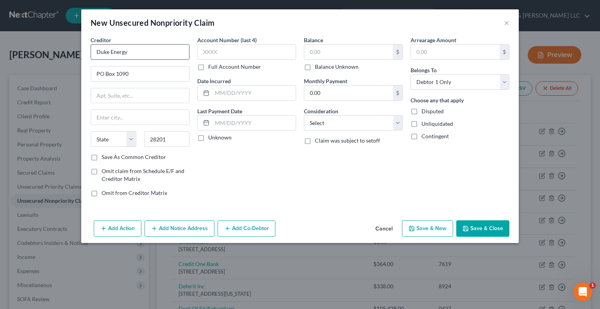
select select "28"
click at [324, 48] on input "text" at bounding box center [348, 51] width 89 height 15
type input "3,800.59"
click at [329, 128] on select "Select Cable / Satellite Services Collection Agency Credit Card Debt Debt Couns…" at bounding box center [353, 123] width 99 height 16
select select "20"
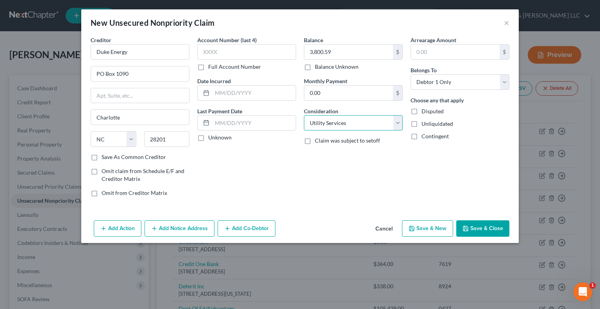
click at [304, 115] on select "Select Cable / Satellite Services Collection Agency Credit Card Debt Debt Couns…" at bounding box center [353, 123] width 99 height 16
click at [468, 226] on icon "button" at bounding box center [465, 228] width 6 height 6
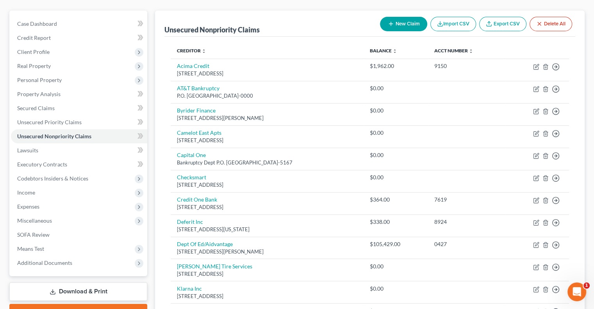
scroll to position [34, 0]
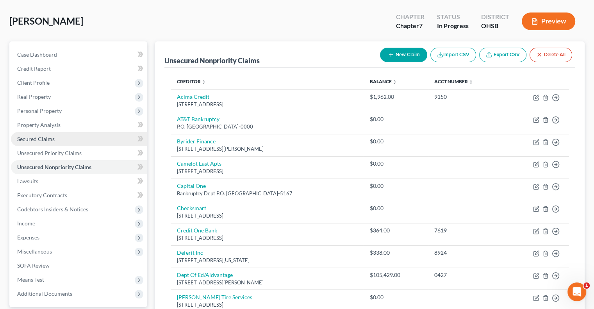
click at [39, 142] on span "Secured Claims" at bounding box center [35, 138] width 37 height 7
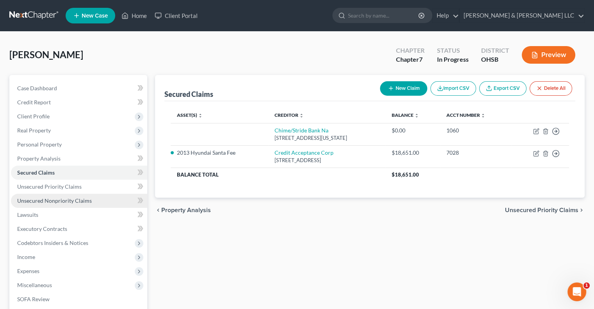
click at [59, 198] on span "Unsecured Nonpriority Claims" at bounding box center [54, 200] width 75 height 7
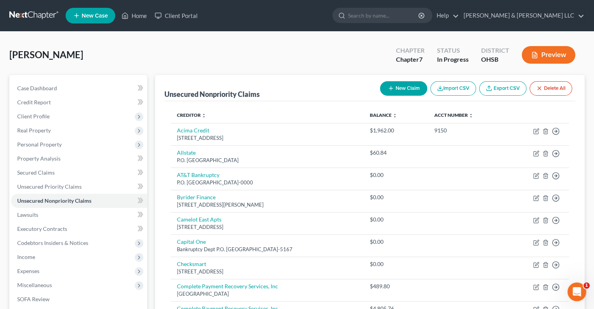
click at [393, 90] on button "New Claim" at bounding box center [403, 88] width 47 height 14
select select "0"
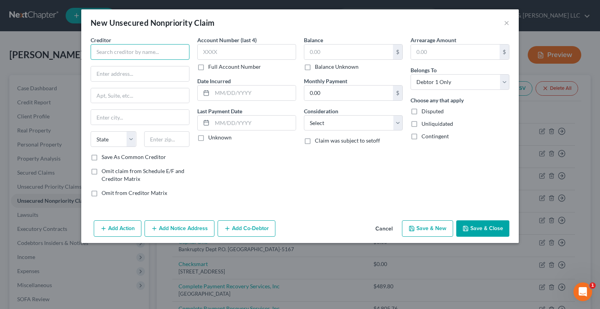
click at [179, 54] on input "text" at bounding box center [140, 52] width 99 height 16
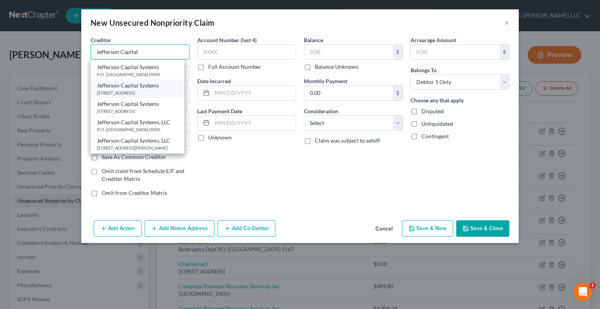
scroll to position [48, 0]
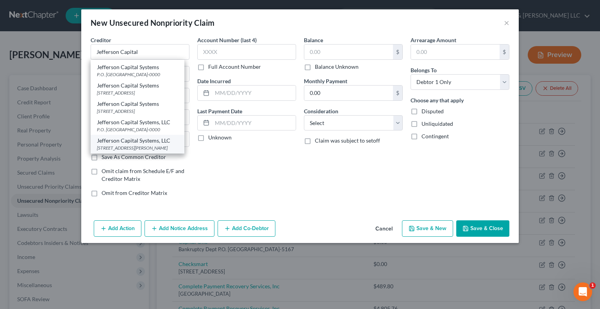
click at [144, 144] on div "16 McLeland Rd., Saint Cloud, MN 56303-0000" at bounding box center [137, 147] width 81 height 7
type input "Jefferson Capital Systems, LLC"
type input "16 McLeland Rd."
type input "Saint Cloud"
select select "24"
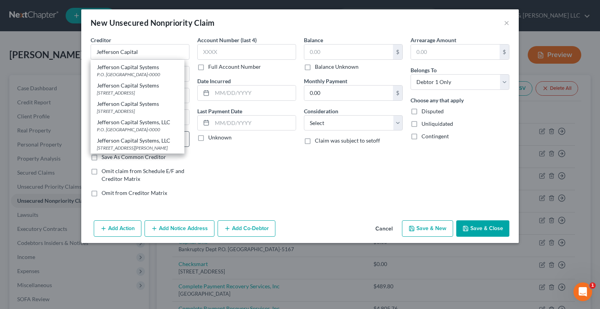
type input "56303-0000"
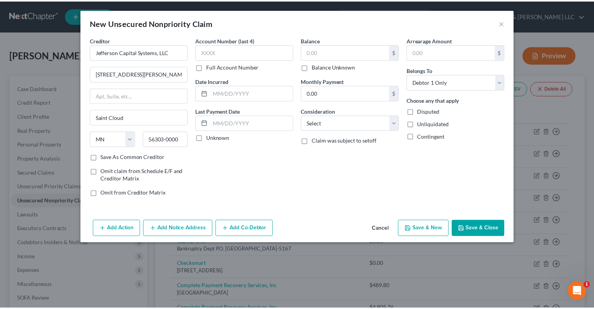
scroll to position [0, 0]
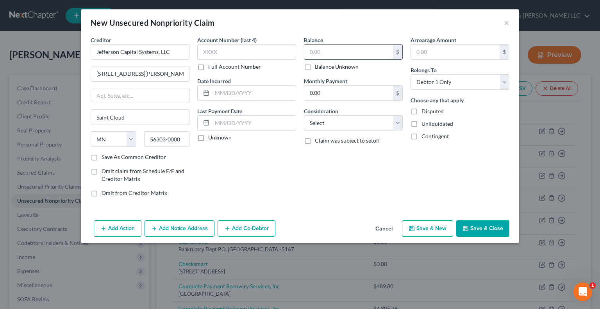
click at [348, 48] on input "text" at bounding box center [348, 51] width 89 height 15
type input "1,593.58"
click at [340, 126] on select "Select Cable / Satellite Services Collection Agency Credit Card Debt Debt Couns…" at bounding box center [353, 123] width 99 height 16
select select "1"
click at [304, 115] on select "Select Cable / Satellite Services Collection Agency Credit Card Debt Debt Couns…" at bounding box center [353, 123] width 99 height 16
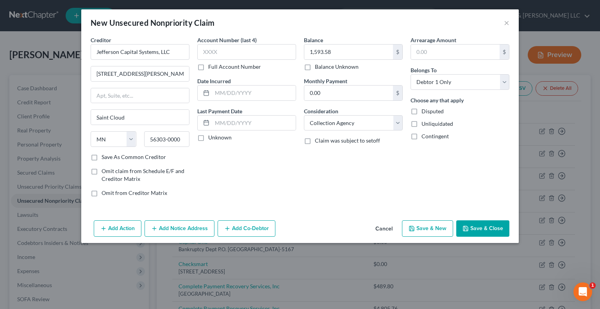
click at [487, 229] on button "Save & Close" at bounding box center [482, 228] width 53 height 16
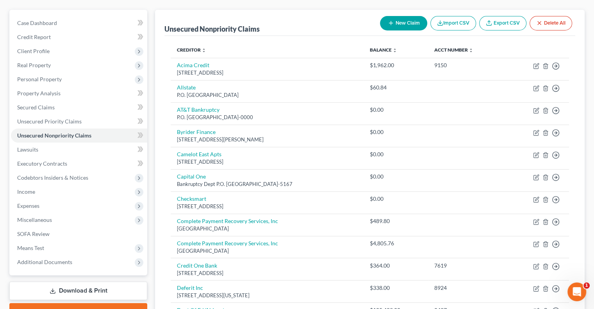
scroll to position [17, 0]
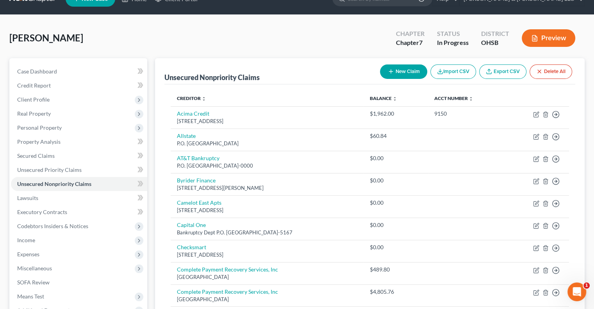
click at [396, 71] on button "New Claim" at bounding box center [403, 71] width 47 height 14
select select "0"
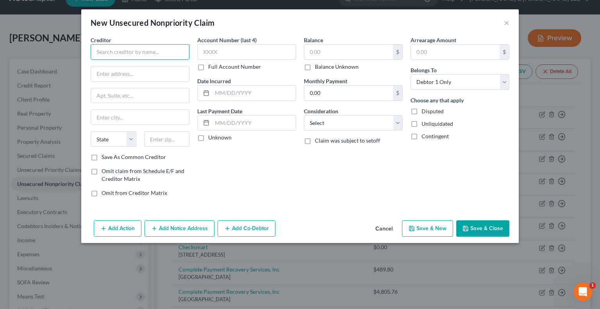
click at [181, 50] on input "text" at bounding box center [140, 52] width 99 height 16
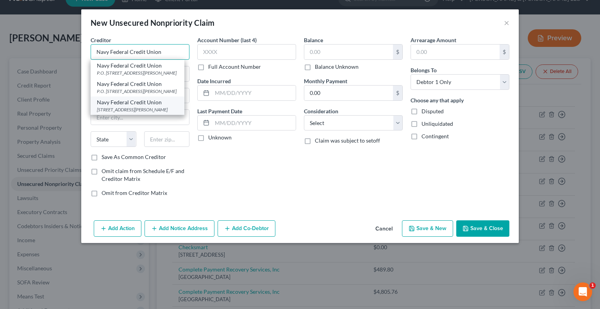
type input "Navy Federal Credit Union"
click at [135, 113] on div "1 Security Place, Merrifield, VA 22119-0000" at bounding box center [137, 109] width 81 height 7
type input "1 Security Place"
type input "Merrifield"
select select "48"
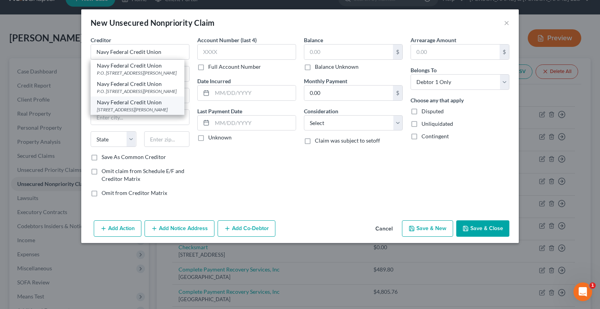
type input "22119-0000"
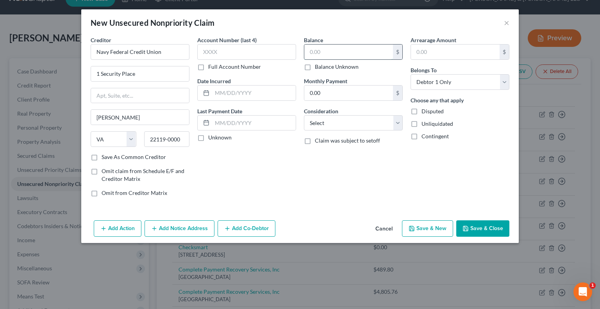
click at [317, 49] on input "text" at bounding box center [348, 51] width 89 height 15
type input "3,070.09"
click at [345, 123] on select "Select Cable / Satellite Services Collection Agency Credit Card Debt Debt Couns…" at bounding box center [353, 123] width 99 height 16
select select "10"
click at [304, 115] on select "Select Cable / Satellite Services Collection Agency Credit Card Debt Debt Couns…" at bounding box center [353, 123] width 99 height 16
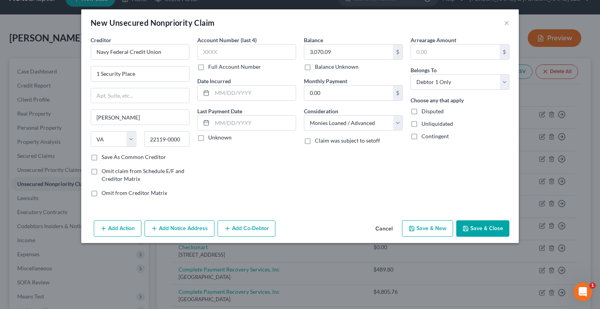
click at [475, 229] on button "Save & Close" at bounding box center [482, 228] width 53 height 16
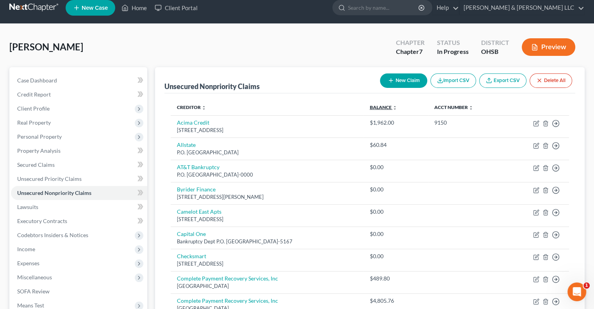
scroll to position [0, 0]
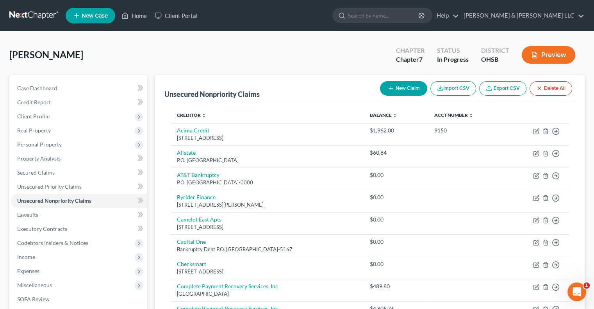
click at [400, 91] on button "New Claim" at bounding box center [403, 88] width 47 height 14
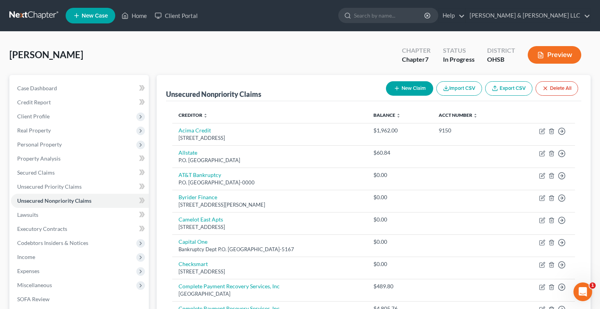
select select "0"
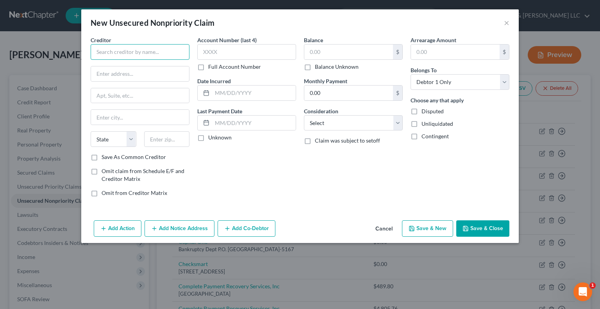
click at [130, 53] on input "text" at bounding box center [140, 52] width 99 height 16
drag, startPoint x: 168, startPoint y: 57, endPoint x: 74, endPoint y: 60, distance: 94.1
click at [74, 60] on div "New Unsecured Nonpriority Claim × Creditor * Proscan Imaging Midtown State AL A…" at bounding box center [300, 154] width 600 height 309
type input "Proscan Imaging Midtown"
click at [122, 70] on input "text" at bounding box center [140, 73] width 98 height 15
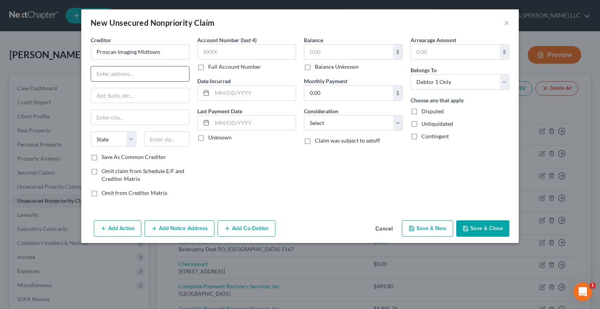
paste input "5400 Kennedy Ave"
type input "5400 Kennedy Ave"
click at [167, 138] on input "text" at bounding box center [167, 139] width 46 height 16
type input "45213"
type input "Cincinnati"
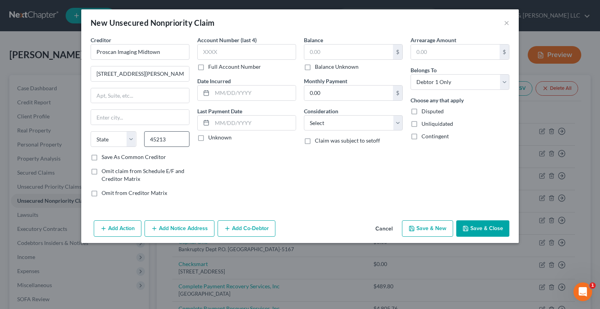
select select "36"
click at [315, 49] on input "text" at bounding box center [348, 51] width 89 height 15
type input "700"
click at [324, 120] on select "Select Cable / Satellite Services Collection Agency Credit Card Debt Debt Couns…" at bounding box center [353, 123] width 99 height 16
select select "9"
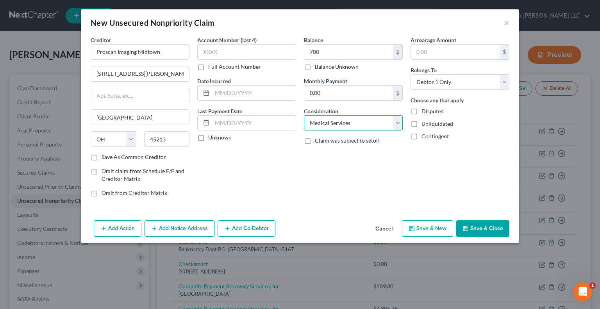
click at [304, 115] on select "Select Cable / Satellite Services Collection Agency Credit Card Debt Debt Couns…" at bounding box center [353, 123] width 99 height 16
click at [476, 228] on button "Save & Close" at bounding box center [482, 228] width 53 height 16
type input "700.00"
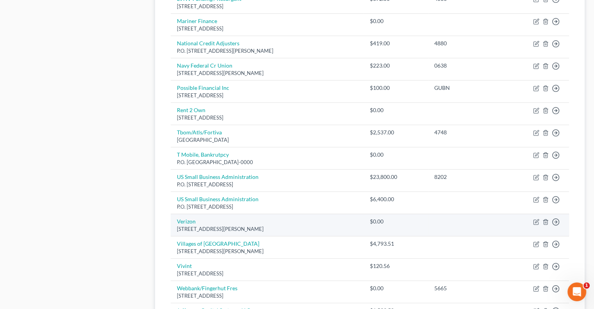
scroll to position [507, 0]
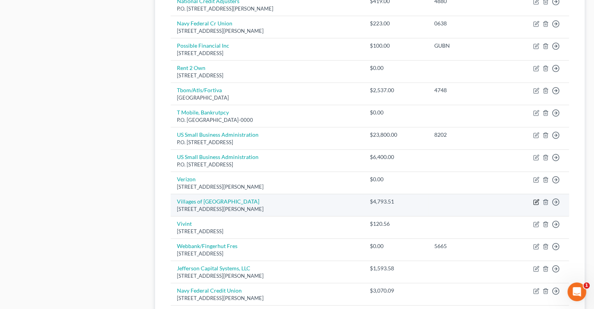
click at [535, 201] on icon "button" at bounding box center [537, 201] width 4 height 4
select select "36"
select select "4"
select select "0"
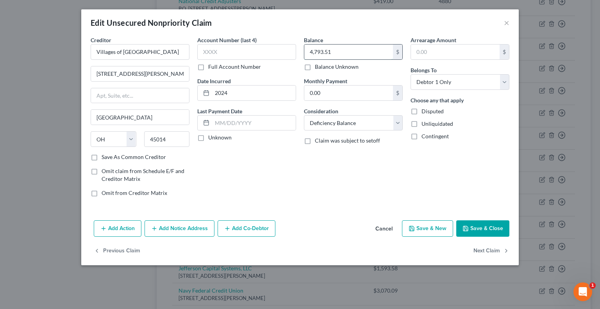
click at [341, 57] on input "4,793.51" at bounding box center [348, 51] width 89 height 15
type input "29,471.37"
click at [479, 231] on button "Save & Close" at bounding box center [482, 228] width 53 height 16
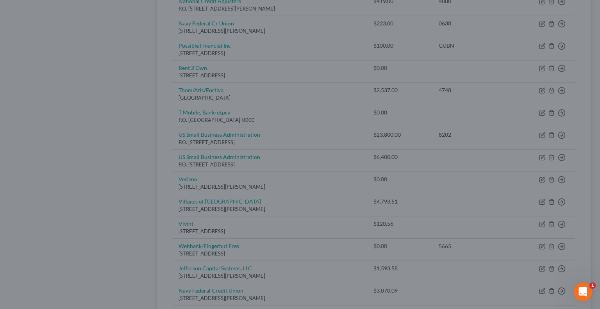
type input "0"
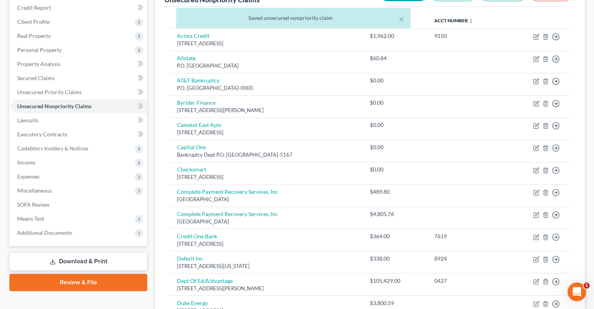
scroll to position [22, 0]
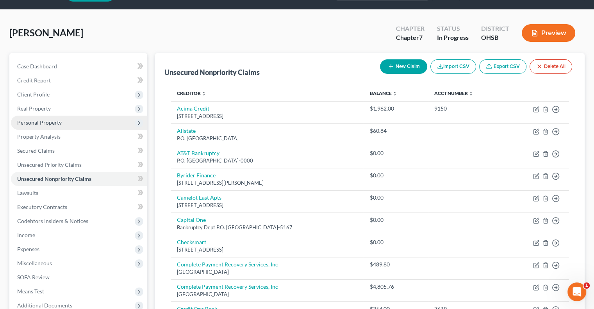
click at [44, 123] on span "Personal Property" at bounding box center [39, 122] width 44 height 7
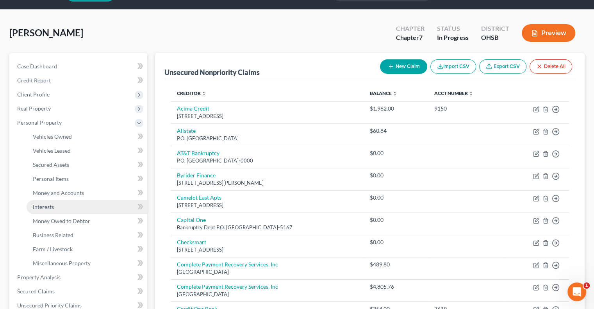
click at [59, 209] on link "Interests" at bounding box center [87, 207] width 121 height 14
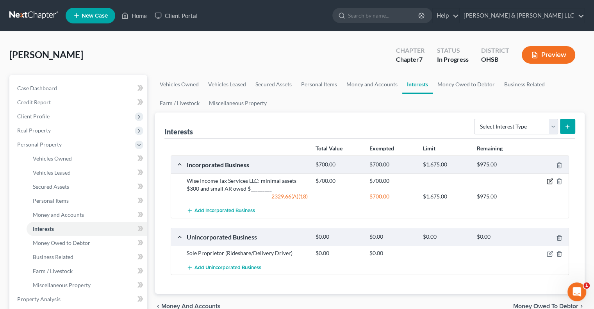
click at [549, 181] on icon "button" at bounding box center [549, 181] width 6 height 6
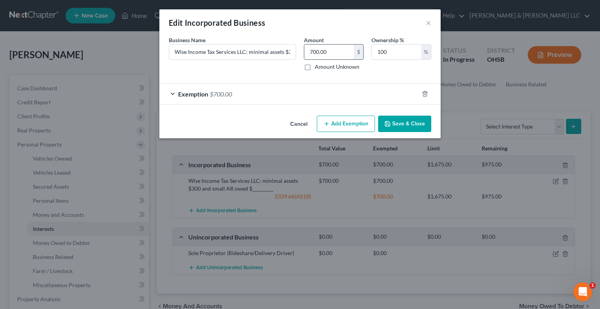
click at [336, 48] on input "700.00" at bounding box center [329, 51] width 50 height 15
type input "2,150"
click at [173, 93] on div "Exemption $700.00" at bounding box center [288, 94] width 259 height 21
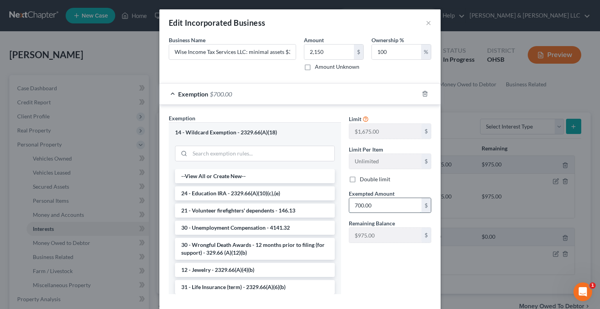
click at [384, 206] on input "700.00" at bounding box center [385, 205] width 72 height 15
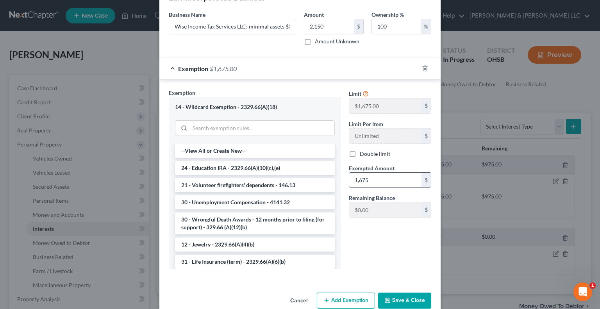
scroll to position [39, 0]
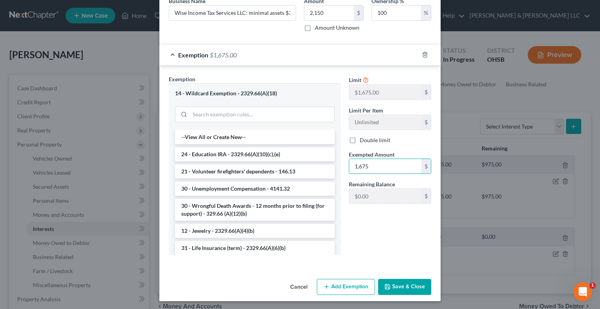
type input "1,675"
click at [395, 290] on button "Save & Close" at bounding box center [404, 287] width 53 height 16
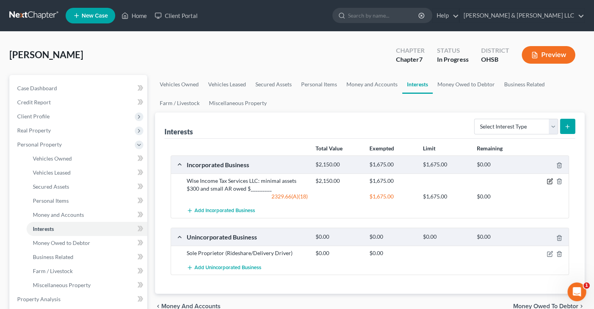
click at [549, 181] on icon "button" at bounding box center [549, 181] width 6 height 6
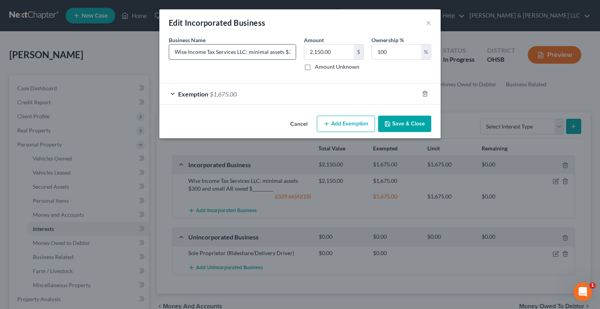
click at [276, 51] on input "Wise Income Tax Services LLC: minimal assets $300 and small AR owed $_________" at bounding box center [232, 51] width 126 height 15
drag, startPoint x: 270, startPoint y: 52, endPoint x: 295, endPoint y: 50, distance: 24.6
click at [295, 50] on input "Wise Income Tax Services LLC: minimal assets $300 and small AR owed $_________" at bounding box center [232, 51] width 126 height 15
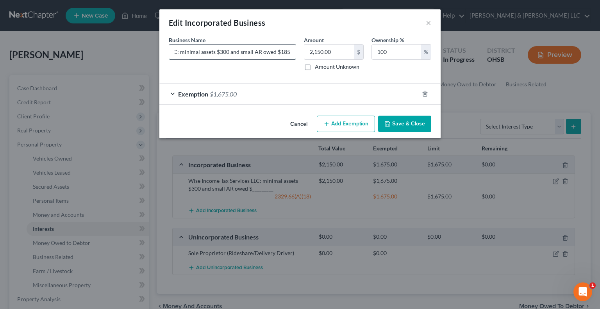
drag, startPoint x: 287, startPoint y: 50, endPoint x: 222, endPoint y: 59, distance: 66.1
click at [222, 59] on input "Wise Income Tax Services LLC: minimal assets $300 and small AR owed $1850" at bounding box center [232, 51] width 126 height 15
type input "Wise Income Tax Services LLC: minimal assets $100 and small AR owed $1850"
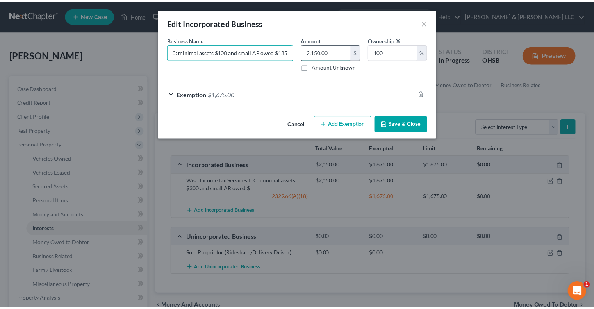
scroll to position [0, 0]
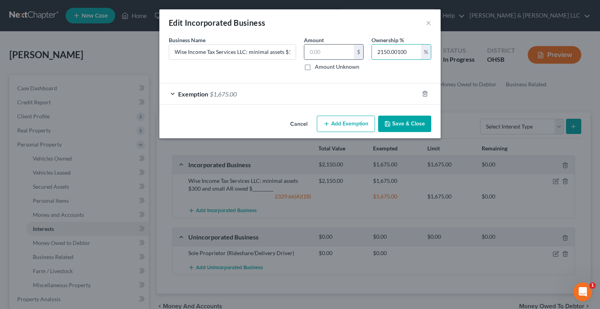
drag, startPoint x: 396, startPoint y: 50, endPoint x: 353, endPoint y: 49, distance: 42.6
click at [353, 49] on div "Business Name * Wise Income Tax Services LLC: minimal assets $100 and small AR …" at bounding box center [300, 56] width 270 height 41
type input "100"
click at [338, 51] on input "text" at bounding box center [329, 51] width 50 height 15
type input "1,950"
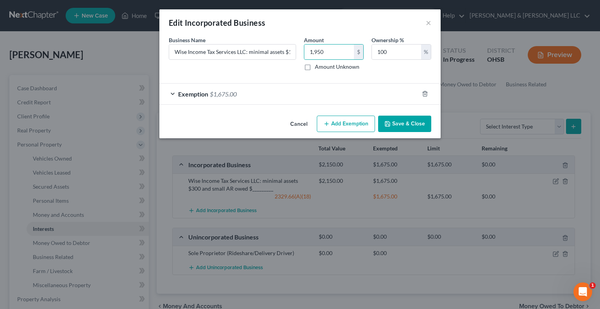
click at [397, 124] on button "Save & Close" at bounding box center [404, 124] width 53 height 16
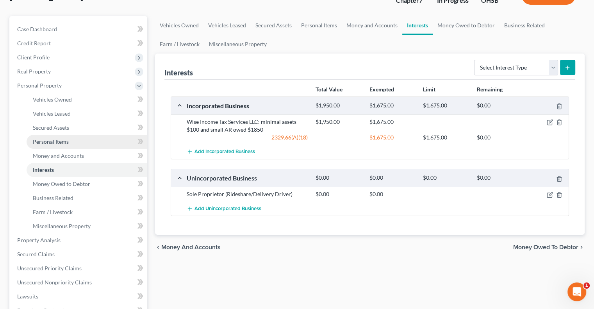
scroll to position [78, 0]
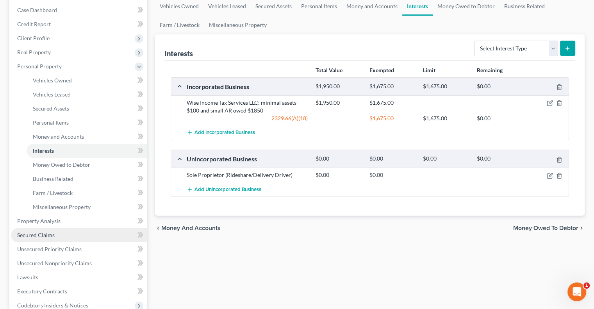
click at [51, 236] on span "Secured Claims" at bounding box center [35, 234] width 37 height 7
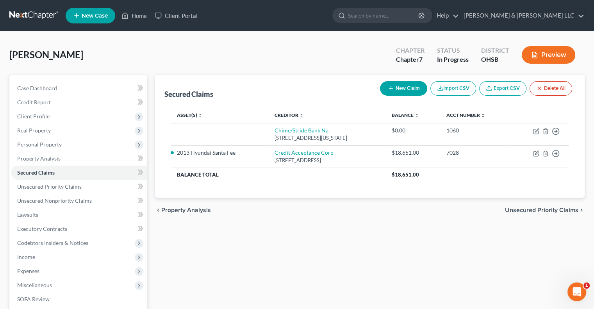
click at [515, 207] on span "Unsecured Priority Claims" at bounding box center [541, 210] width 73 height 6
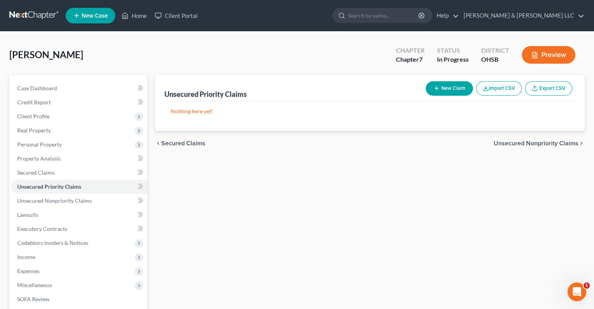
click at [496, 145] on span "Unsecured Nonpriority Claims" at bounding box center [535, 143] width 85 height 6
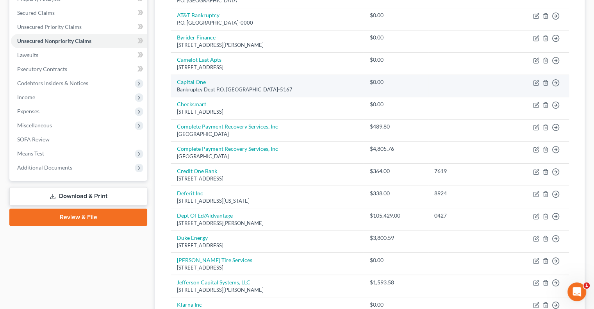
scroll to position [121, 0]
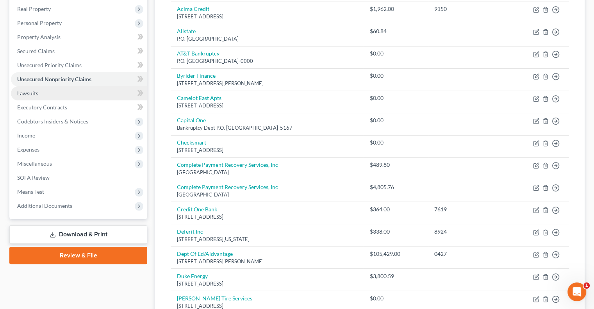
click at [54, 96] on link "Lawsuits" at bounding box center [79, 93] width 136 height 14
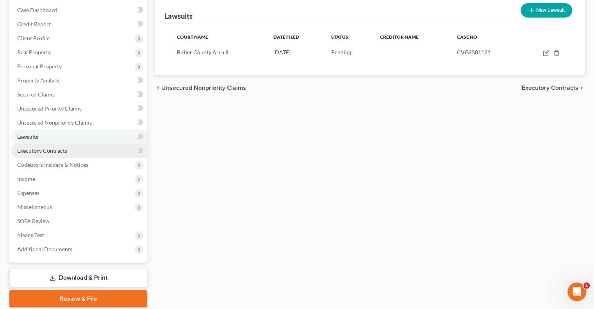
click at [58, 151] on span "Executory Contracts" at bounding box center [42, 150] width 50 height 7
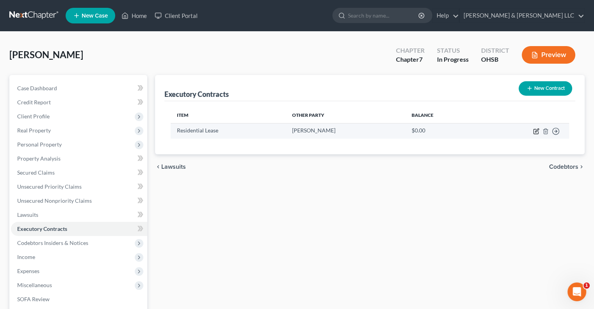
click at [534, 131] on icon "button" at bounding box center [536, 131] width 6 height 6
select select "36"
select select "0"
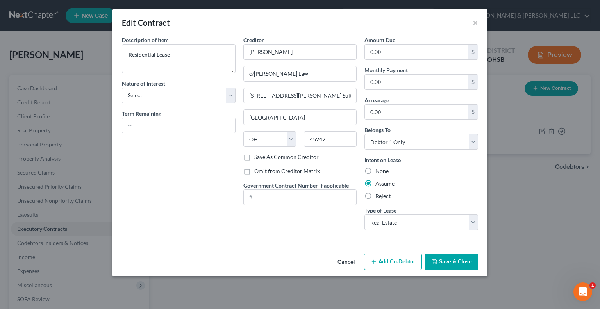
click at [451, 261] on button "Save & Close" at bounding box center [451, 261] width 53 height 16
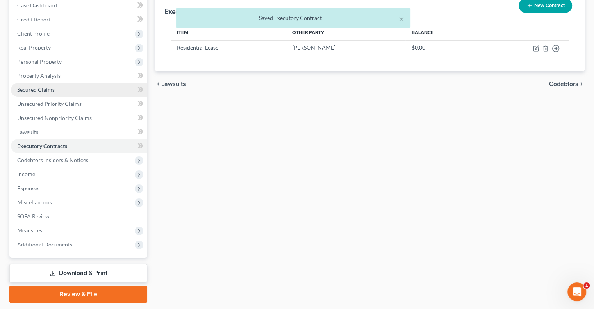
scroll to position [105, 0]
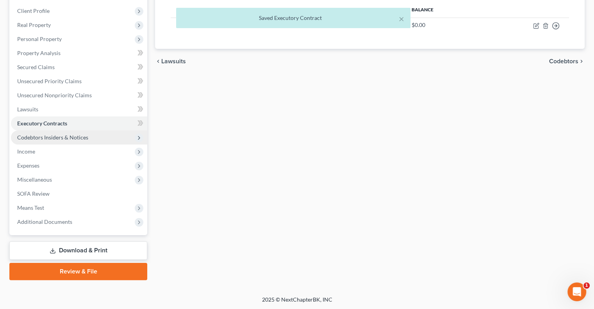
click at [66, 137] on span "Codebtors Insiders & Notices" at bounding box center [52, 137] width 71 height 7
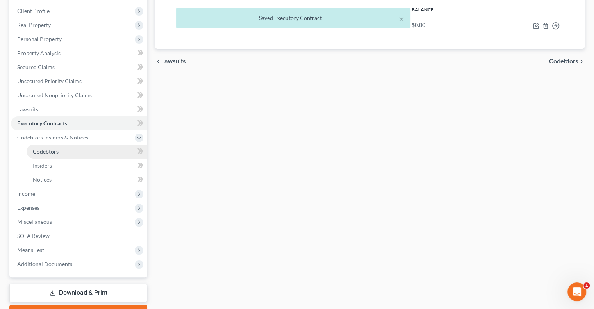
click at [82, 152] on link "Codebtors" at bounding box center [87, 151] width 121 height 14
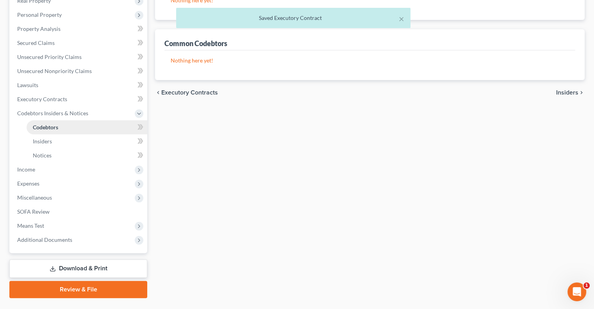
scroll to position [148, 0]
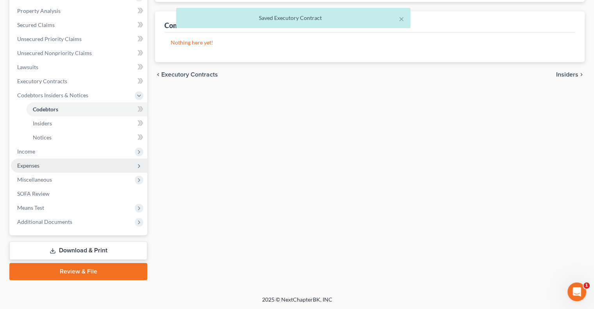
click at [38, 170] on span "Expenses" at bounding box center [79, 165] width 136 height 14
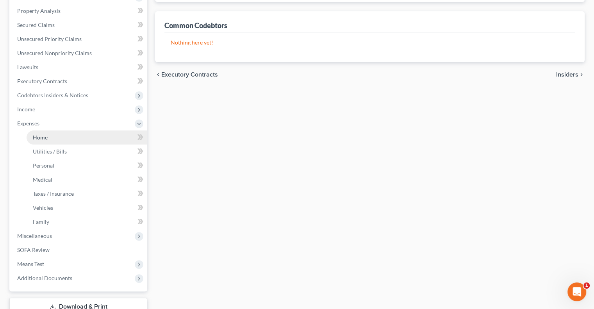
click at [50, 139] on link "Home" at bounding box center [87, 137] width 121 height 14
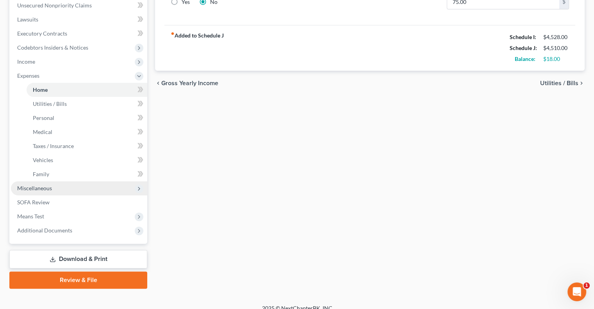
click at [45, 192] on span "Miscellaneous" at bounding box center [79, 188] width 136 height 14
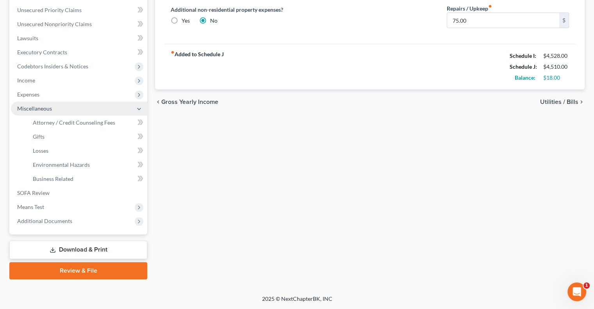
scroll to position [176, 0]
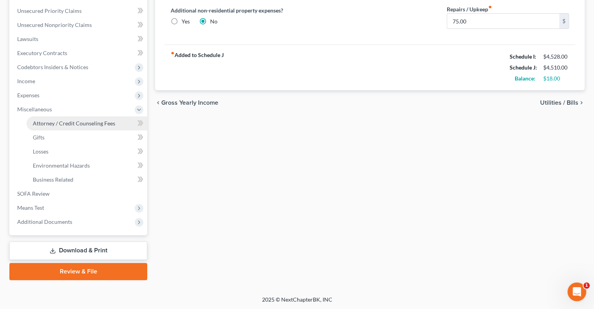
click at [56, 125] on span "Attorney / Credit Counseling Fees" at bounding box center [74, 123] width 82 height 7
select select "0"
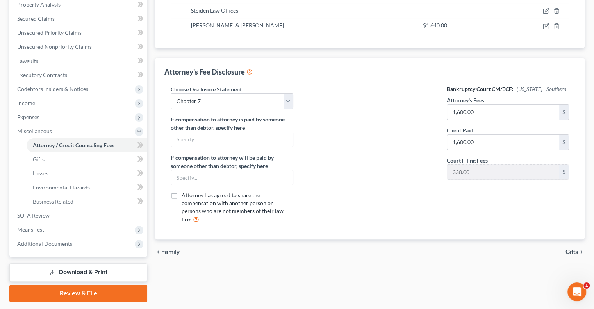
scroll to position [156, 0]
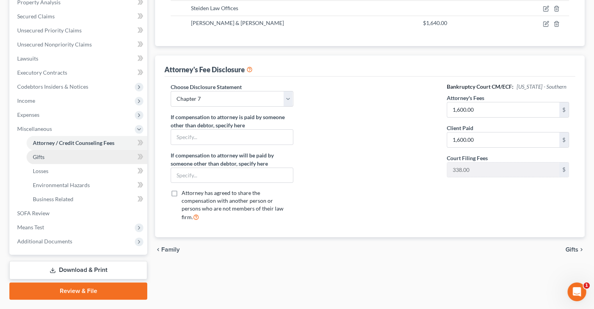
click at [65, 155] on link "Gifts" at bounding box center [87, 157] width 121 height 14
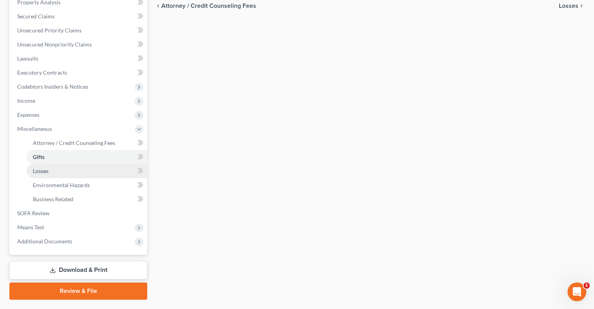
click at [64, 176] on link "Losses" at bounding box center [87, 171] width 121 height 14
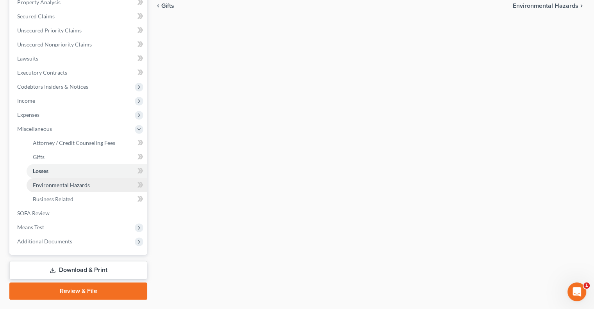
click at [67, 187] on span "Environmental Hazards" at bounding box center [61, 185] width 57 height 7
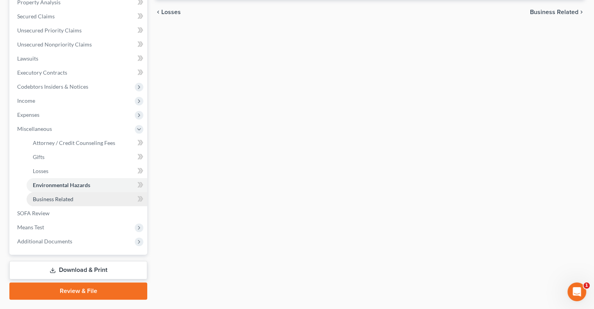
click at [65, 199] on span "Business Related" at bounding box center [53, 199] width 41 height 7
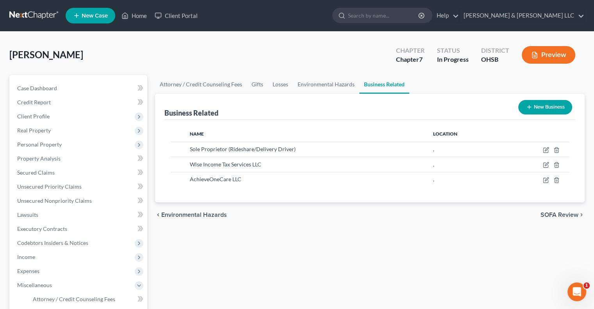
click at [542, 54] on button "Preview" at bounding box center [547, 55] width 53 height 18
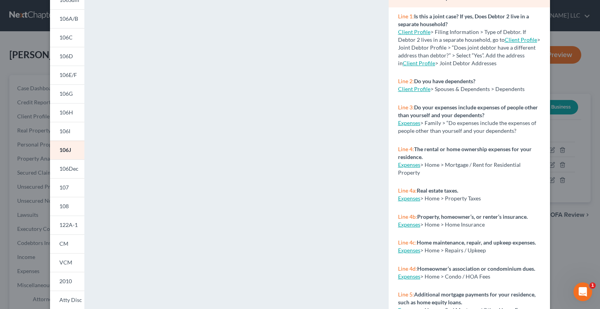
scroll to position [78, 0]
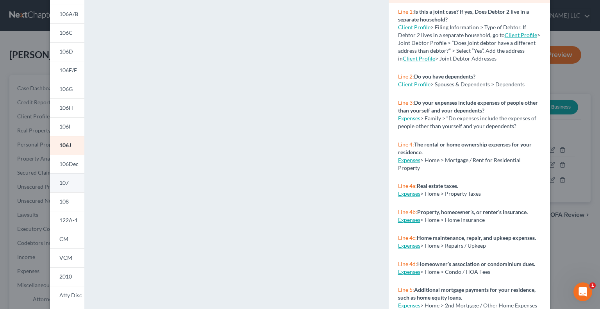
click at [66, 182] on span "107" at bounding box center [63, 182] width 9 height 7
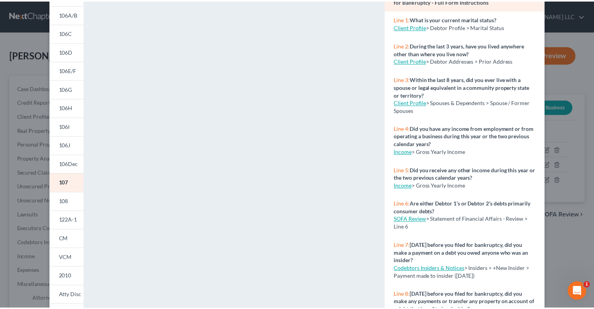
scroll to position [0, 0]
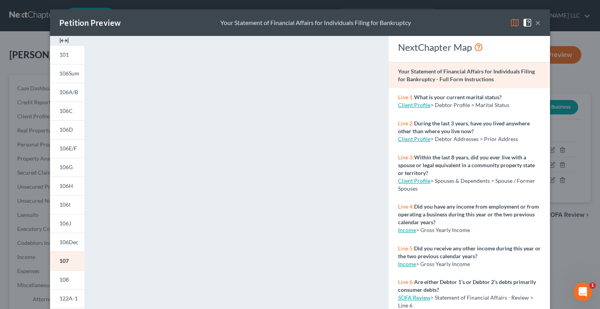
click at [535, 24] on button "×" at bounding box center [537, 22] width 5 height 9
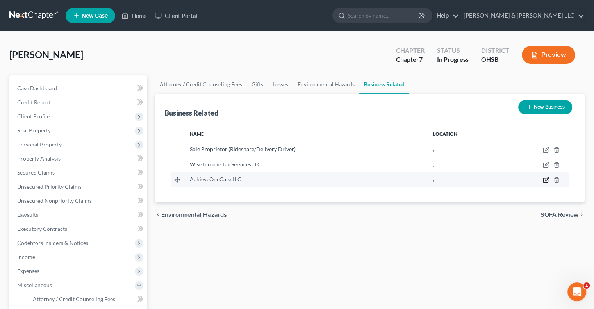
click at [546, 181] on icon "button" at bounding box center [546, 180] width 6 height 6
select select "member"
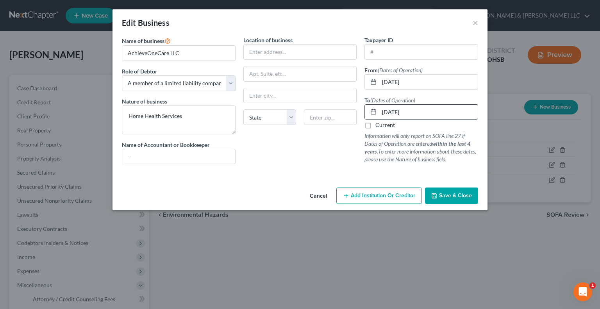
drag, startPoint x: 406, startPoint y: 109, endPoint x: 429, endPoint y: 110, distance: 23.0
click at [429, 110] on input "12/31/2012" at bounding box center [428, 112] width 98 height 15
type input "12/31/2021"
click at [440, 190] on button "Save & Close" at bounding box center [451, 195] width 53 height 16
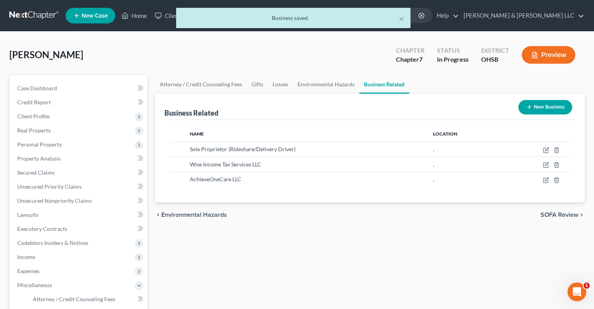
click at [540, 56] on button "Preview" at bounding box center [547, 55] width 53 height 18
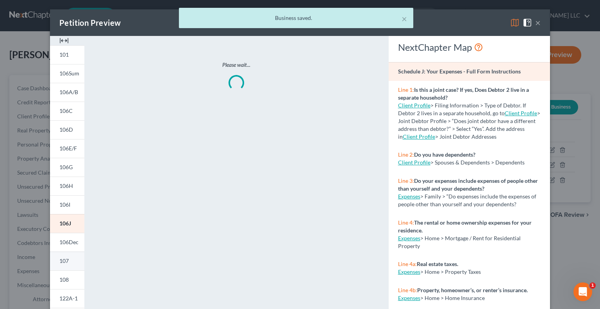
click at [59, 262] on span "107" at bounding box center [63, 260] width 9 height 7
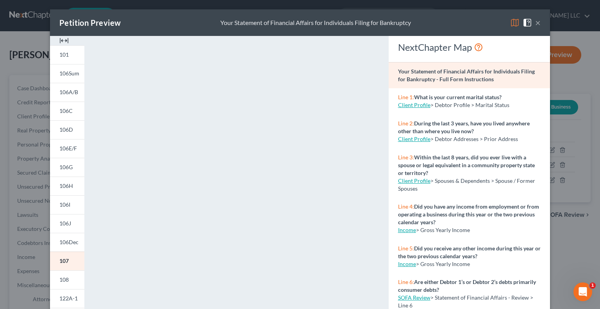
click at [536, 25] on button "×" at bounding box center [537, 22] width 5 height 9
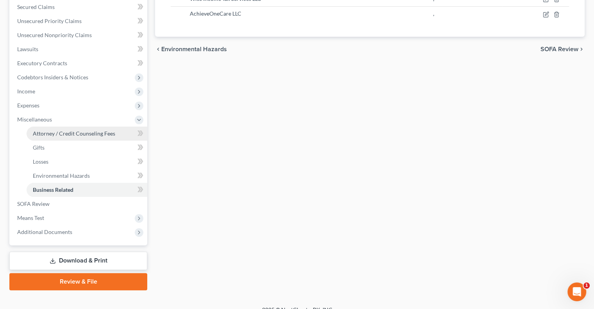
scroll to position [176, 0]
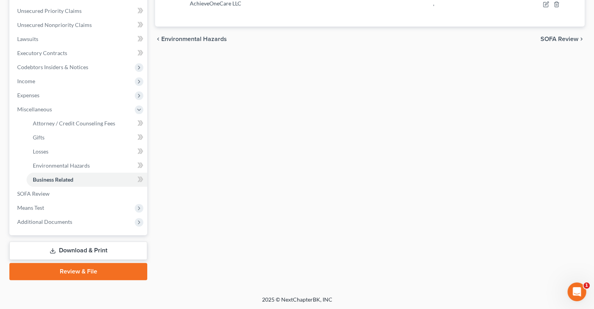
click at [76, 253] on link "Download & Print" at bounding box center [78, 250] width 138 height 18
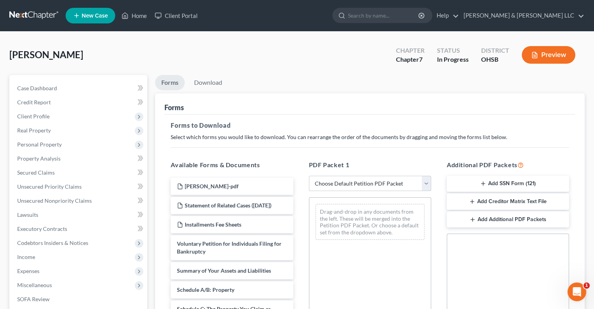
drag, startPoint x: 427, startPoint y: 186, endPoint x: 420, endPoint y: 189, distance: 7.2
click at [427, 186] on select "Choose Default Petition PDF Packet Complete Bankruptcy Petition (all forms and …" at bounding box center [370, 184] width 122 height 16
select select "0"
click at [309, 176] on select "Choose Default Petition PDF Packet Complete Bankruptcy Petition (all forms and …" at bounding box center [370, 184] width 122 height 16
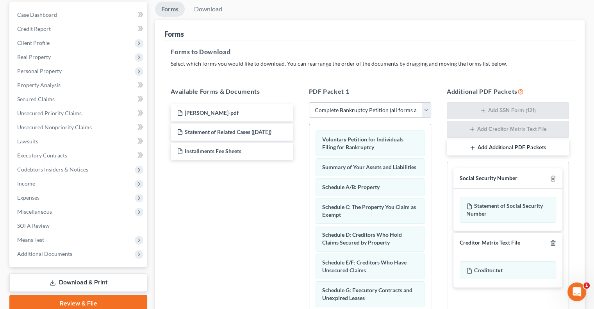
scroll to position [78, 0]
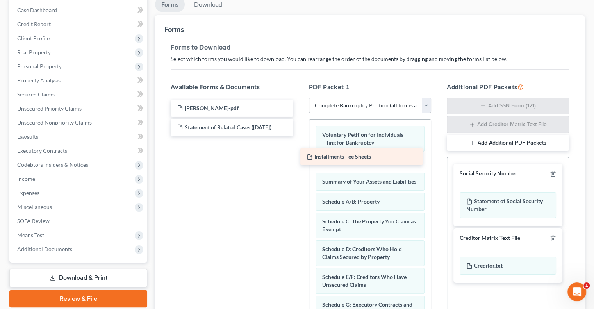
drag, startPoint x: 230, startPoint y: 149, endPoint x: 359, endPoint y: 160, distance: 130.0
click at [299, 136] on div "Installments Fee Sheets Powell, Tara-pdf Statement of Related Cases (09/08/2025…" at bounding box center [231, 118] width 135 height 36
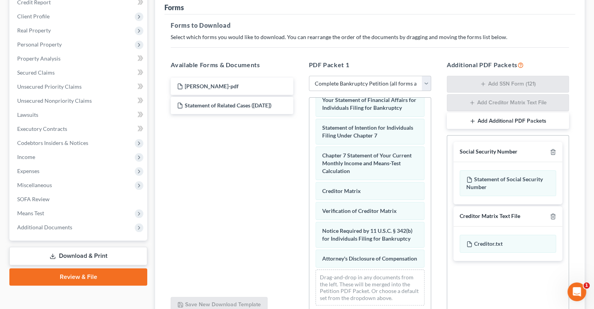
scroll to position [117, 0]
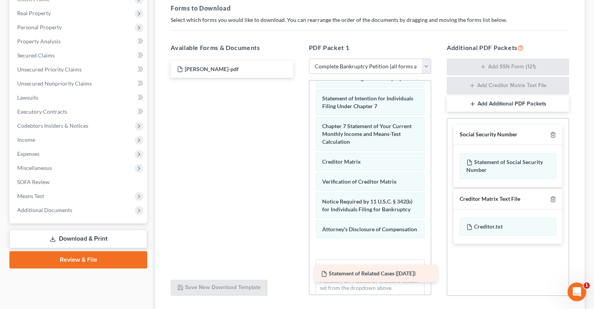
drag, startPoint x: 240, startPoint y: 90, endPoint x: 384, endPoint y: 276, distance: 235.1
click at [299, 78] on div "Statement of Related Cases (09/08/2025) Powell, Tara-pdf Statement of Related C…" at bounding box center [231, 69] width 135 height 17
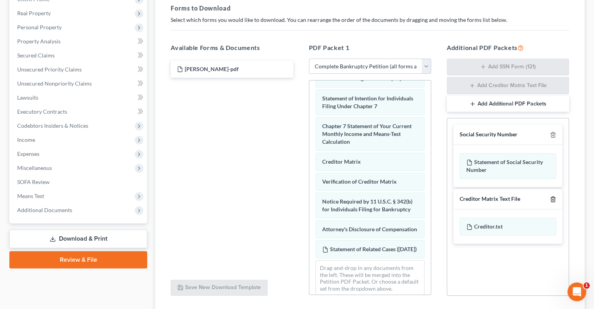
click at [553, 197] on icon "button" at bounding box center [553, 199] width 6 height 6
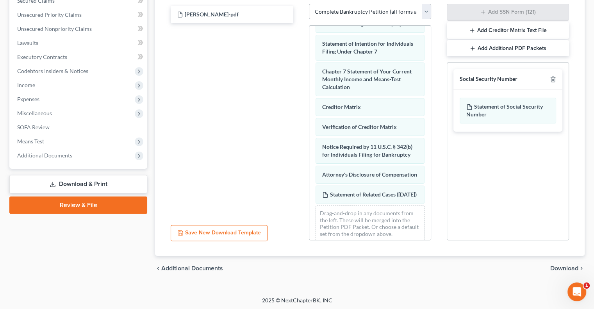
scroll to position [173, 0]
click at [557, 266] on span "Download" at bounding box center [564, 267] width 28 height 6
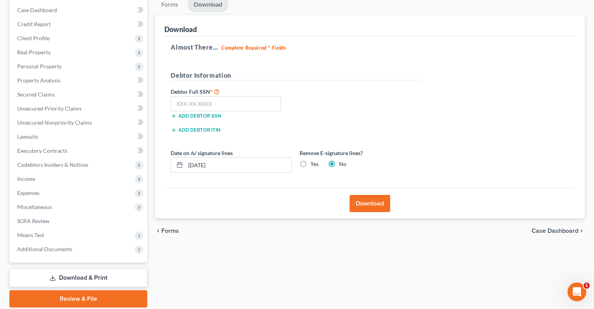
scroll to position [27, 0]
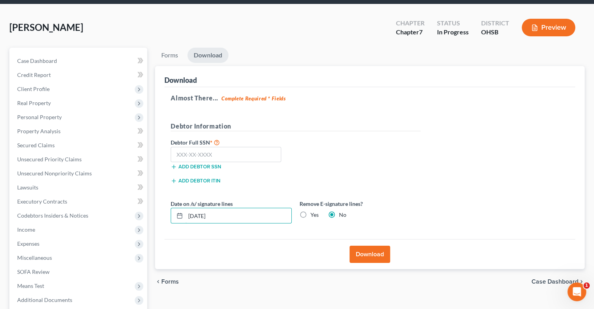
drag, startPoint x: 255, startPoint y: 220, endPoint x: 166, endPoint y: 222, distance: 89.0
click at [166, 222] on div "Almost There... Complete Required * Fields Debtor Information Debtor Full SSN *…" at bounding box center [369, 163] width 411 height 152
click at [310, 214] on label "Yes" at bounding box center [314, 215] width 8 height 8
click at [313, 214] on input "Yes" at bounding box center [315, 213] width 5 height 5
radio input "true"
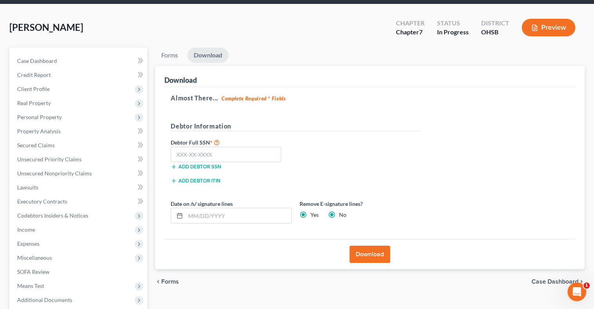
radio input "false"
click at [225, 155] on input "text" at bounding box center [226, 155] width 110 height 16
type input "489-78-7905"
click at [354, 256] on button "Download" at bounding box center [369, 254] width 41 height 17
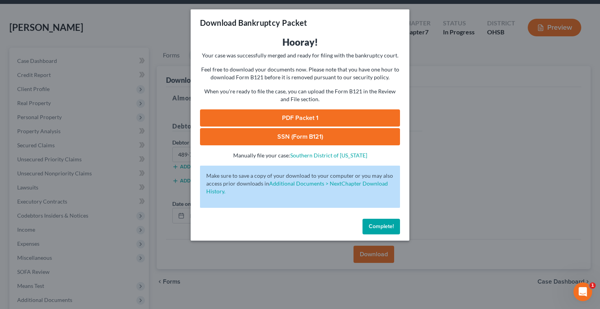
click at [290, 120] on link "PDF Packet 1" at bounding box center [300, 117] width 200 height 17
click at [267, 132] on link "SSN (Form B121)" at bounding box center [300, 136] width 200 height 17
click at [378, 228] on span "Complete!" at bounding box center [380, 226] width 25 height 7
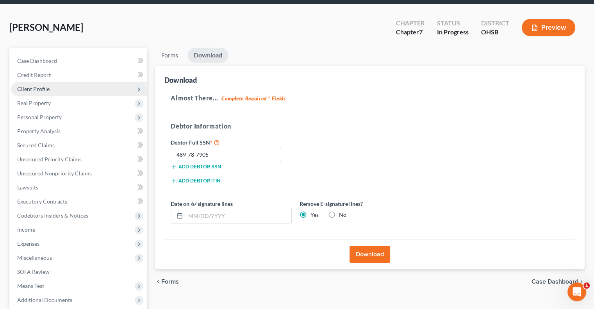
click at [33, 93] on span "Client Profile" at bounding box center [79, 89] width 136 height 14
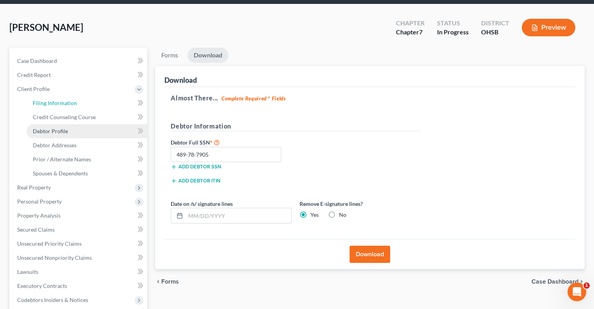
drag, startPoint x: 39, startPoint y: 104, endPoint x: 122, endPoint y: 126, distance: 85.9
click at [39, 104] on span "Filing Information" at bounding box center [55, 103] width 44 height 7
select select "1"
select select "0"
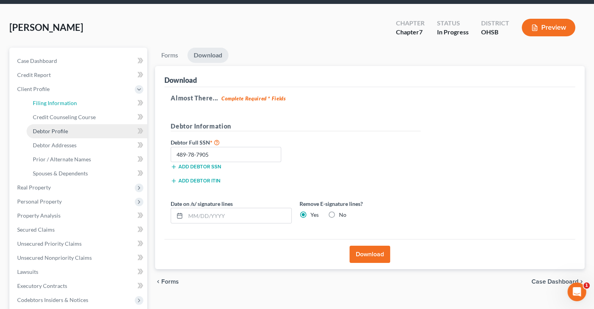
select select "62"
select select "0"
select select "36"
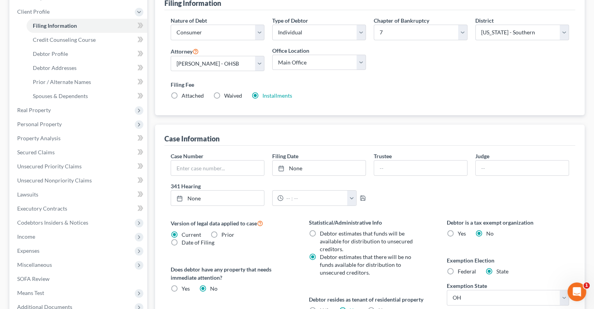
scroll to position [72, 0]
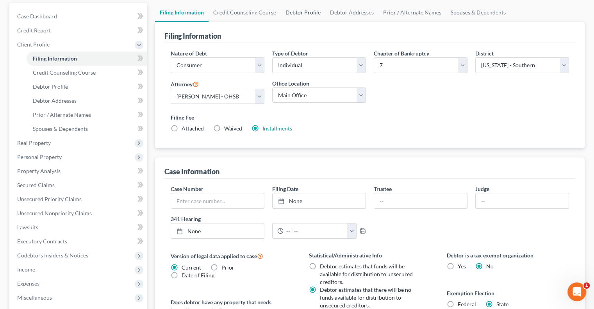
click at [294, 10] on link "Debtor Profile" at bounding box center [303, 12] width 44 height 19
select select "0"
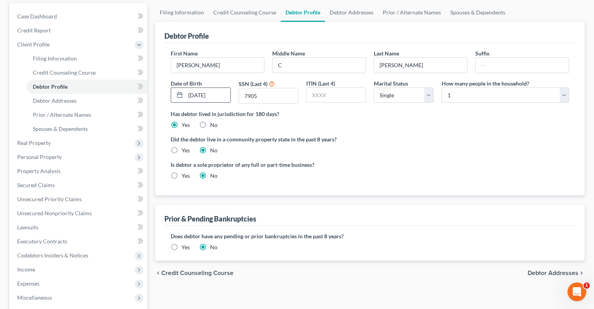
radio input "true"
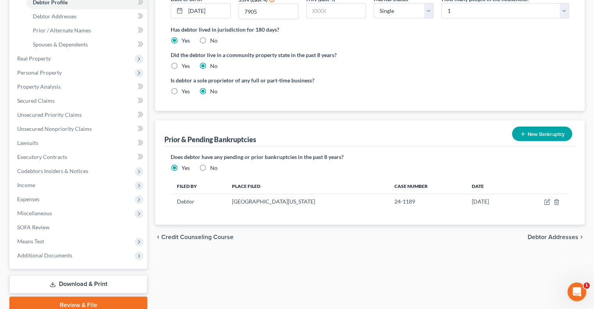
scroll to position [190, 0]
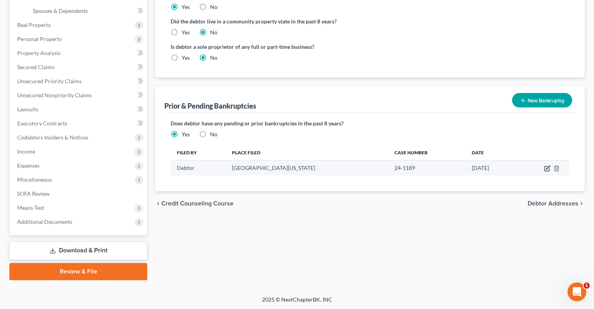
click at [545, 167] on icon "button" at bounding box center [547, 168] width 6 height 6
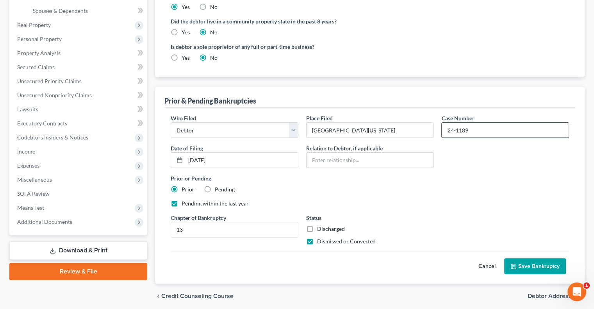
click at [464, 131] on input "24-1189" at bounding box center [504, 130] width 127 height 15
type input "24-11839"
click at [537, 262] on button "Save Bankruptcy" at bounding box center [535, 266] width 62 height 16
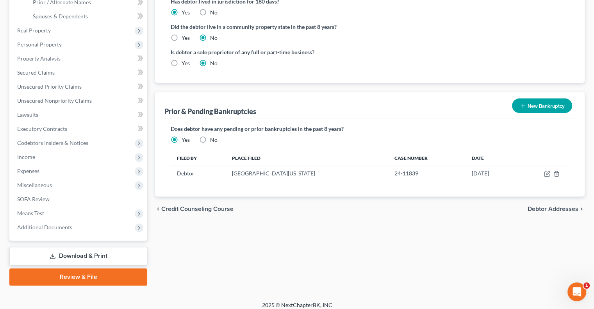
scroll to position [0, 0]
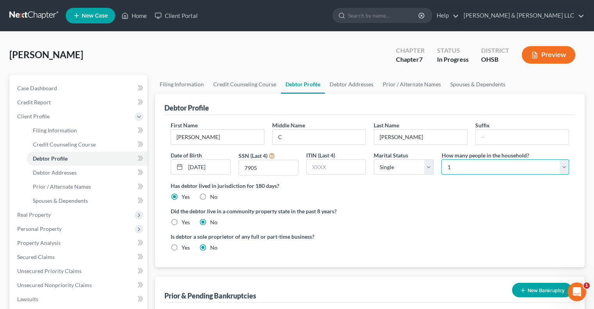
click at [471, 168] on select "Select 1 2 3 4 5 6 7 8 9 10 11 12 13 14 15 16 17 18 19 20" at bounding box center [505, 167] width 128 height 16
select select "4"
click at [441, 159] on select "Select 1 2 3 4 5 6 7 8 9 10 11 12 13 14 15 16 17 18 19 20" at bounding box center [505, 167] width 128 height 16
click at [465, 88] on link "Spouses & Dependents" at bounding box center [477, 84] width 64 height 19
